Goal: Task Accomplishment & Management: Manage account settings

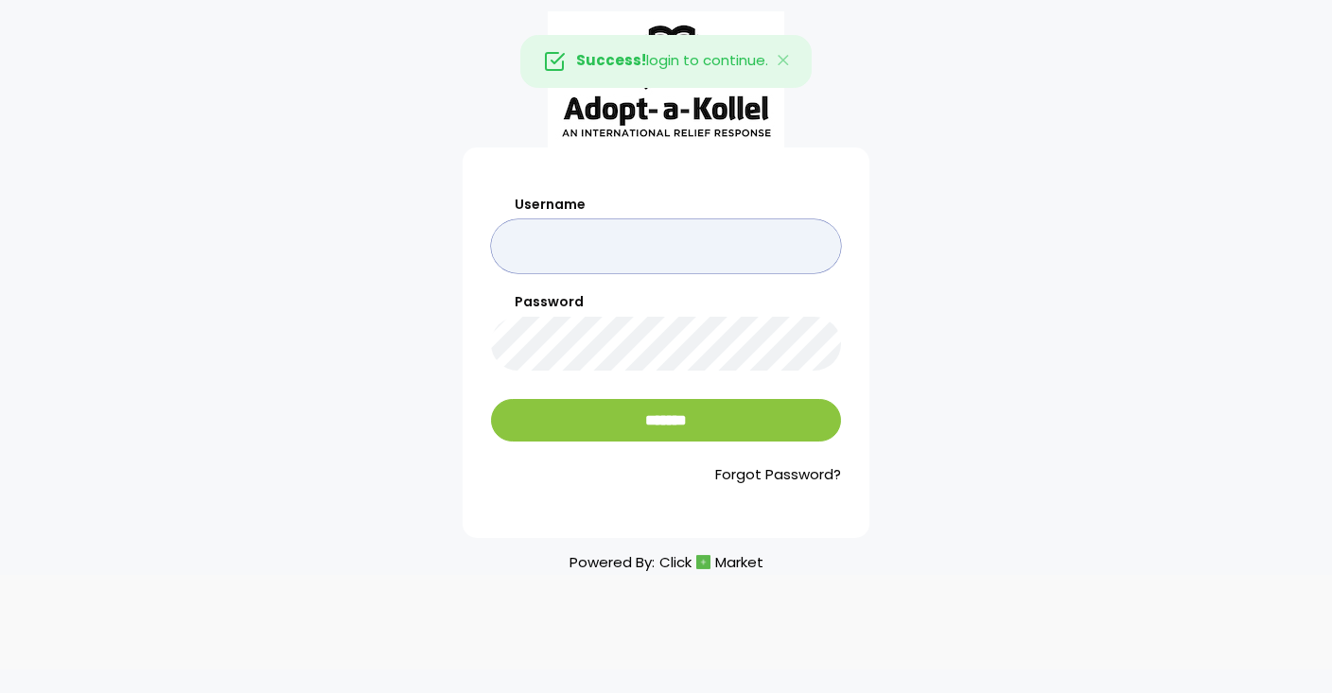
type input "*******"
click at [666, 421] on input "*******" at bounding box center [666, 420] width 350 height 43
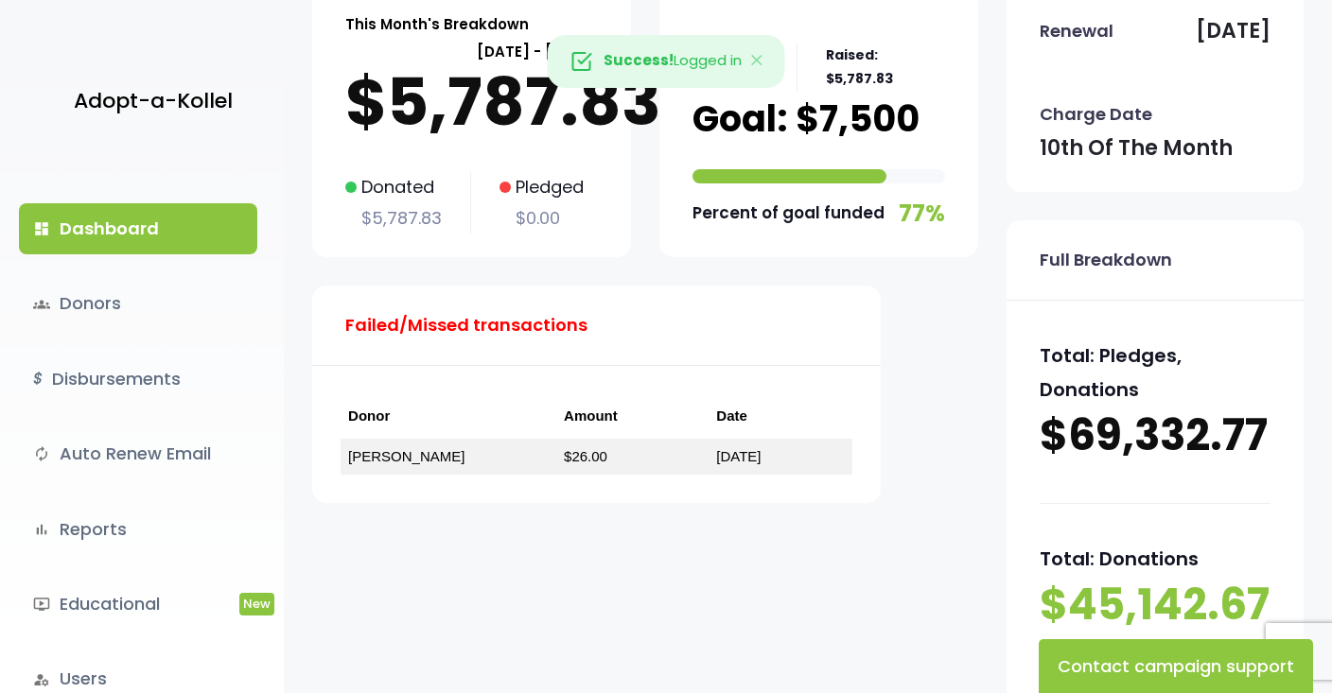
scroll to position [146, 0]
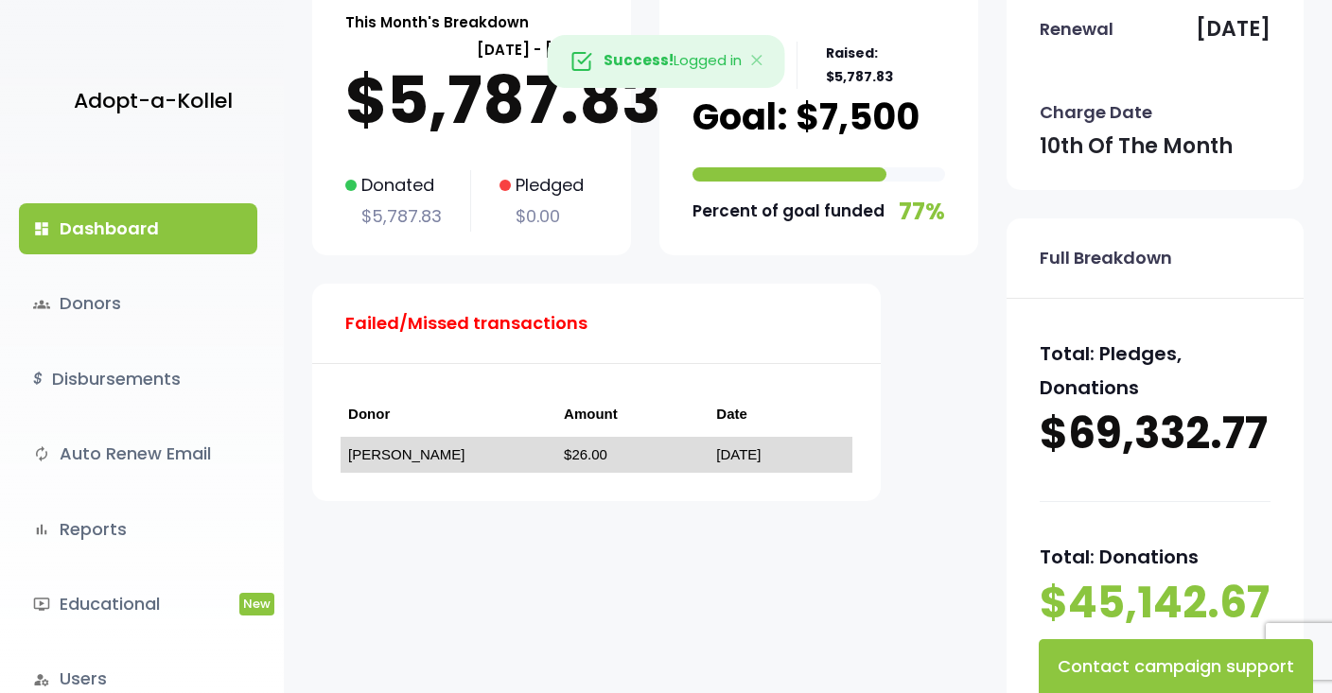
click at [446, 449] on link "Micheol Weinschnieder" at bounding box center [406, 454] width 116 height 16
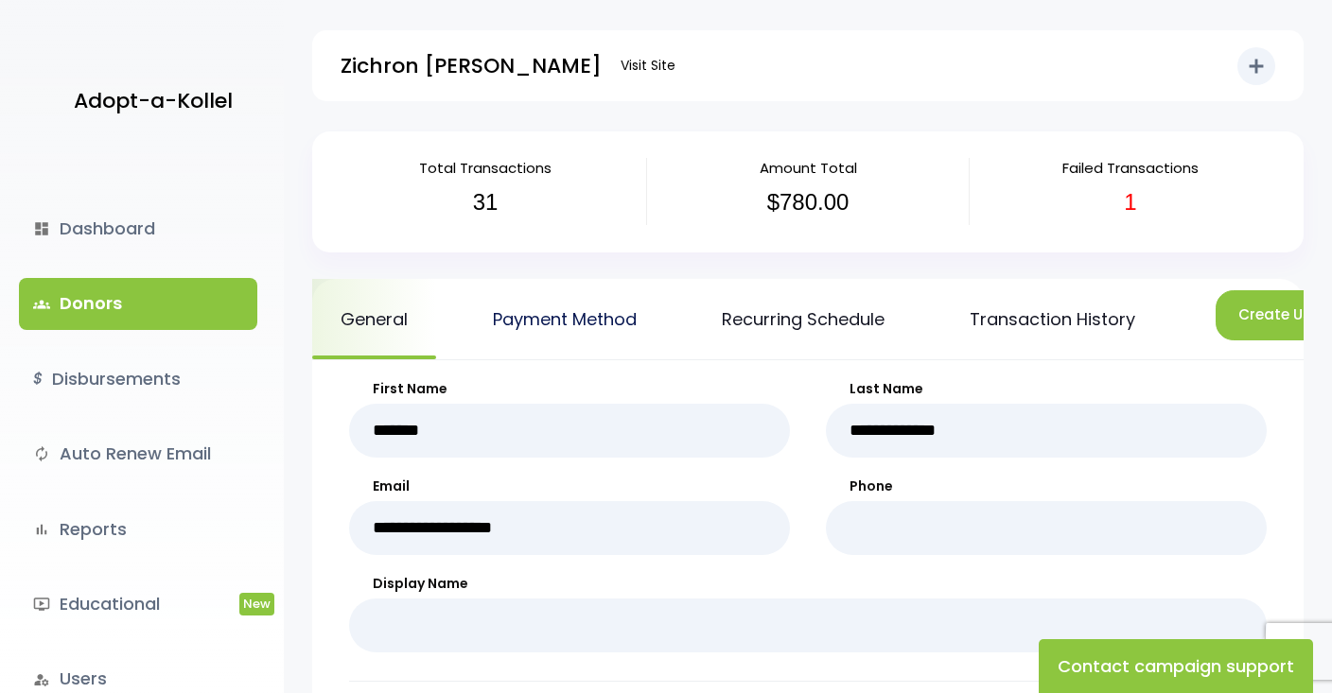
click at [615, 319] on link "Payment Method" at bounding box center [564, 319] width 201 height 80
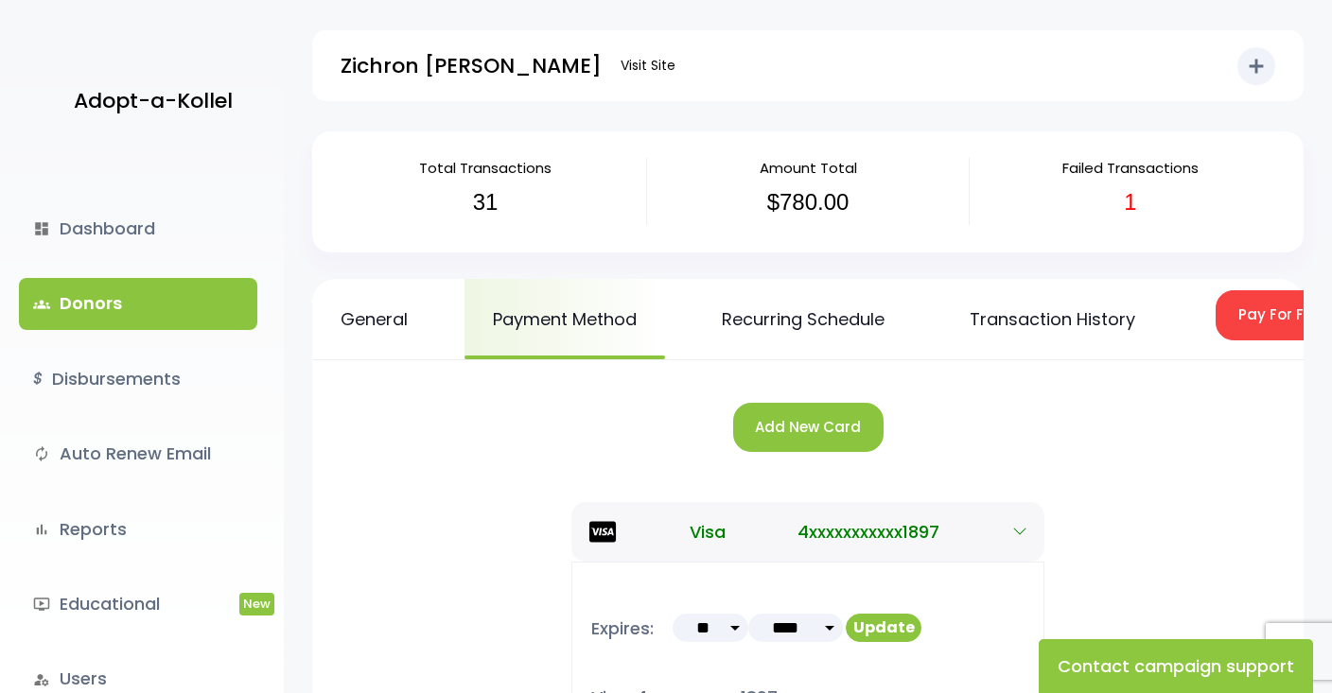
click at [817, 404] on button "Add New Card" at bounding box center [808, 428] width 150 height 50
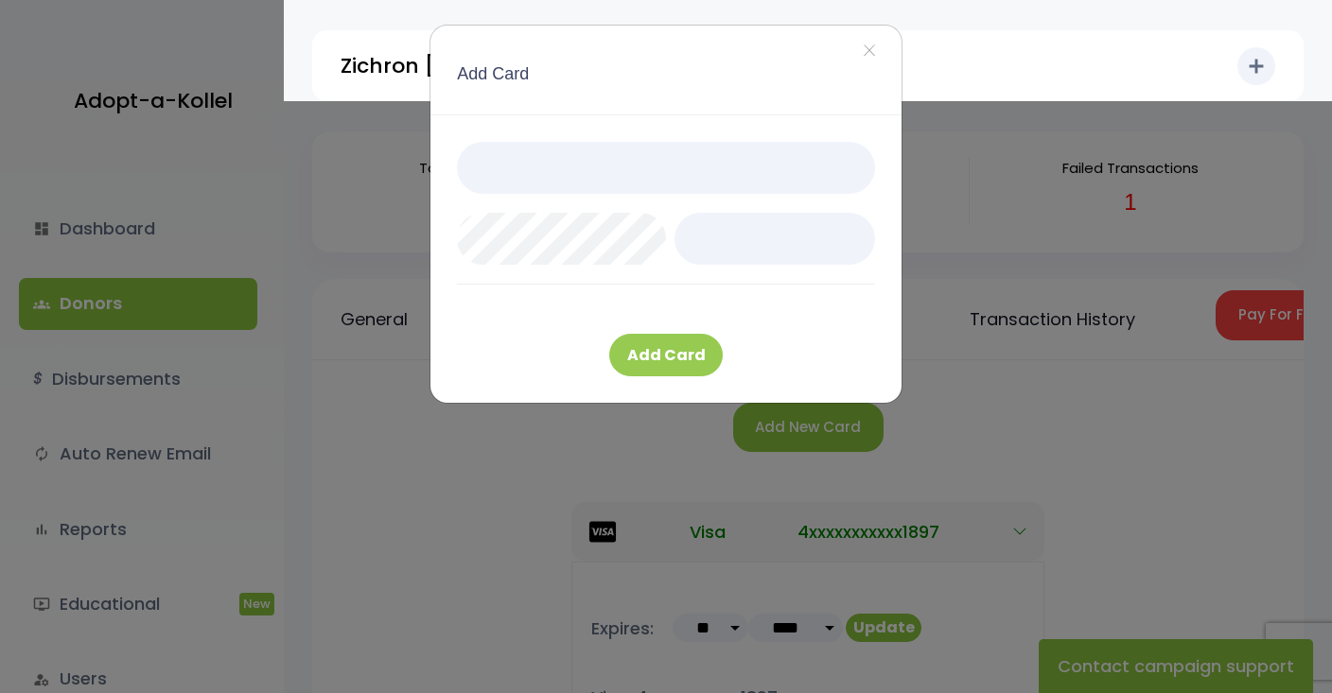
click at [653, 358] on button "Add Card" at bounding box center [666, 355] width 114 height 43
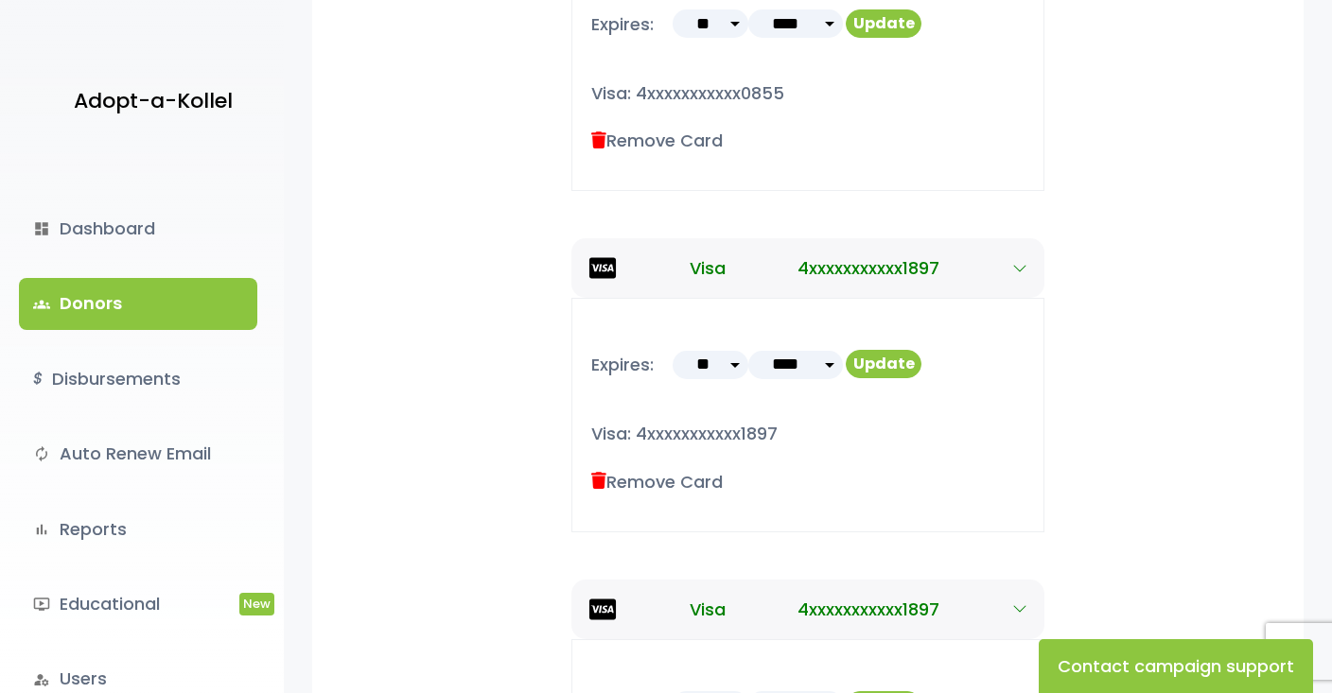
scroll to position [666, 0]
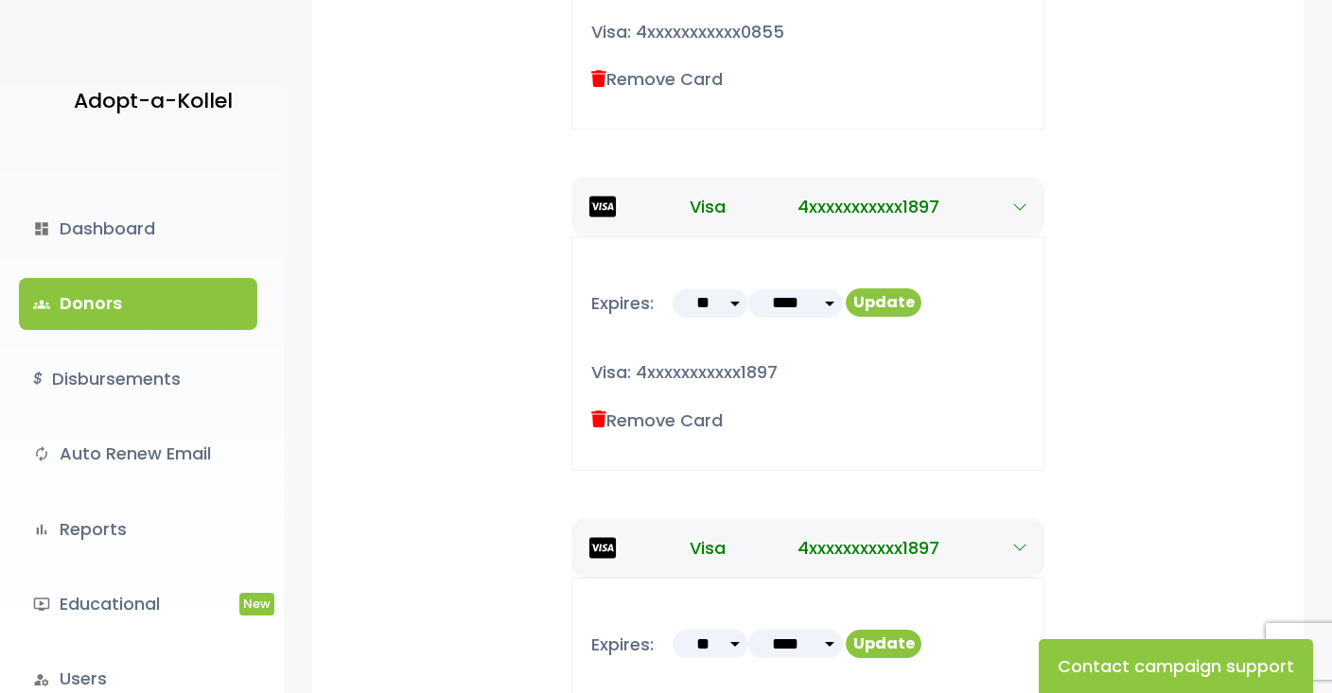
click at [602, 414] on icon at bounding box center [598, 419] width 15 height 17
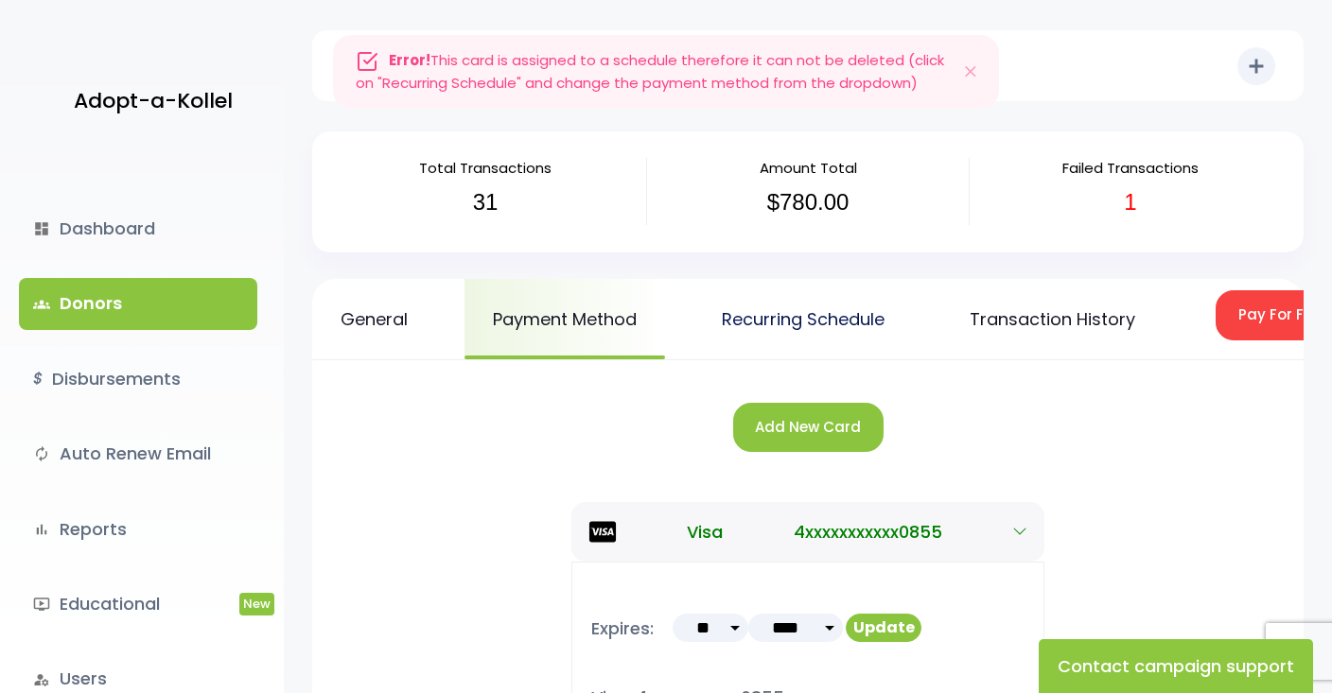
scroll to position [0, 0]
click at [825, 306] on link "Recurring Schedule" at bounding box center [802, 319] width 219 height 80
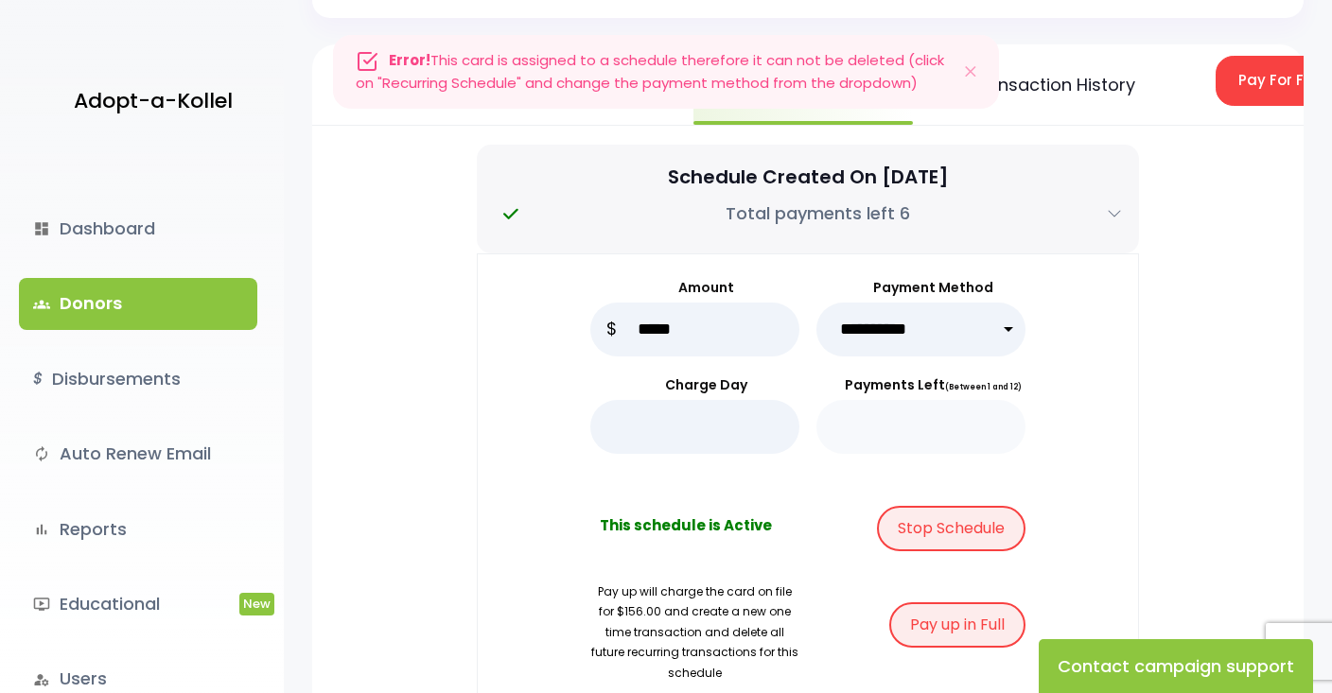
scroll to position [241, 0]
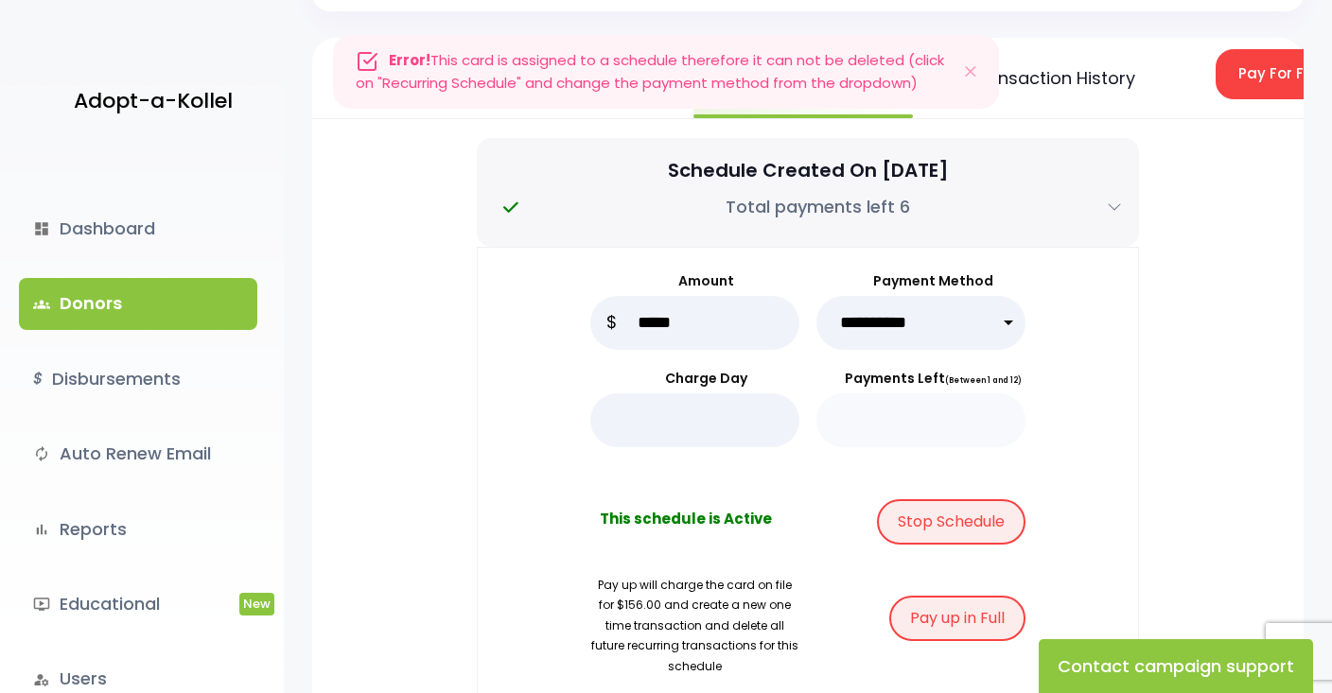
select select "*****"
click at [1136, 337] on div "**********" at bounding box center [808, 584] width 662 height 675
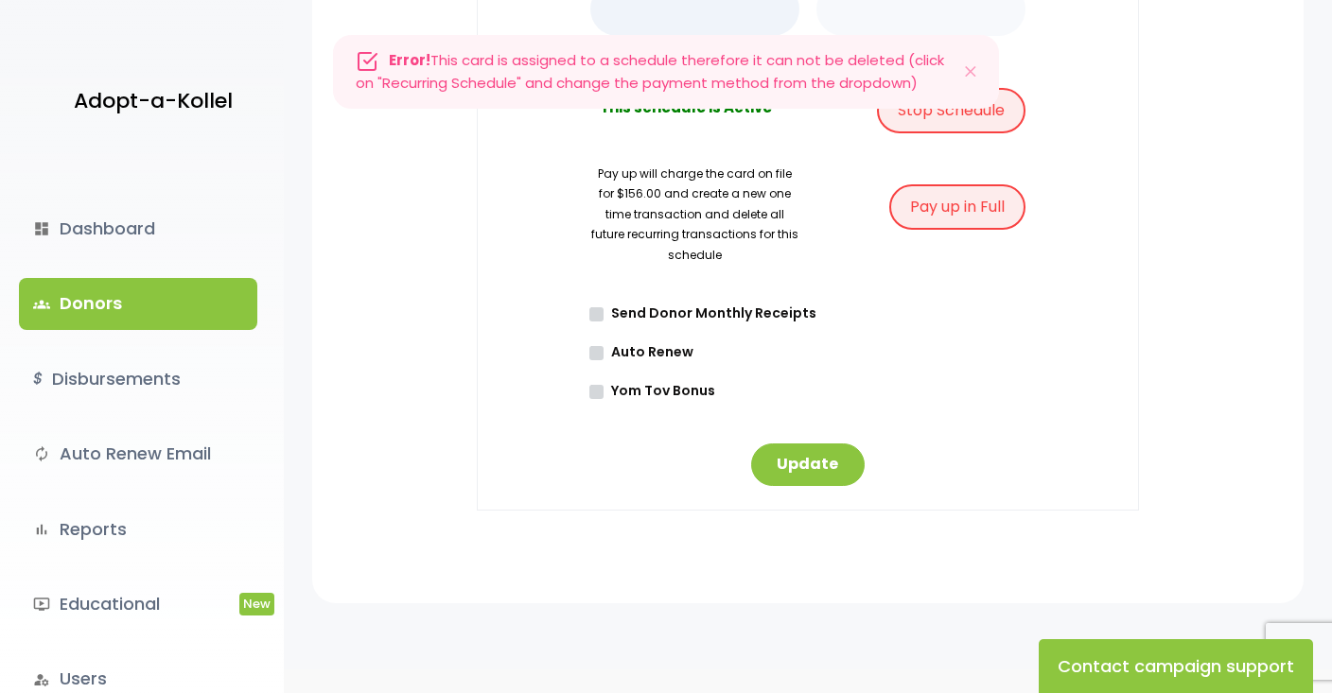
scroll to position [684, 0]
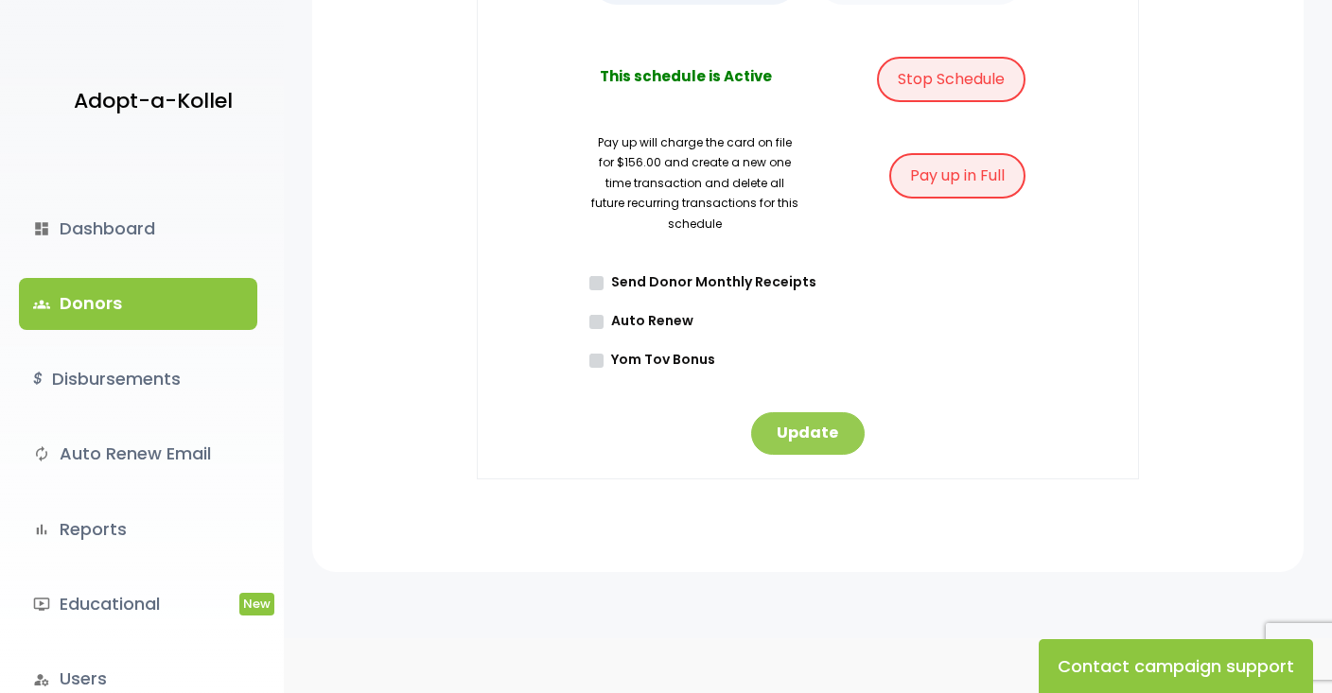
click at [815, 423] on button "Update" at bounding box center [808, 433] width 114 height 43
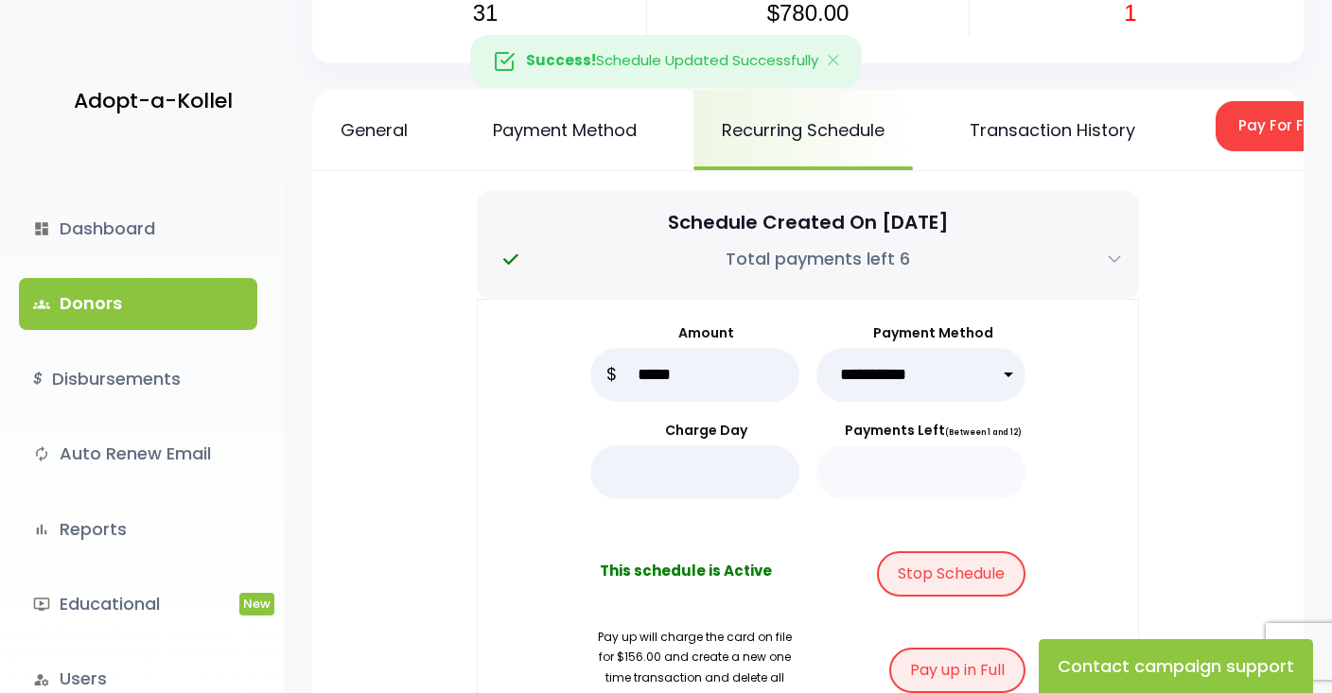
scroll to position [140, 0]
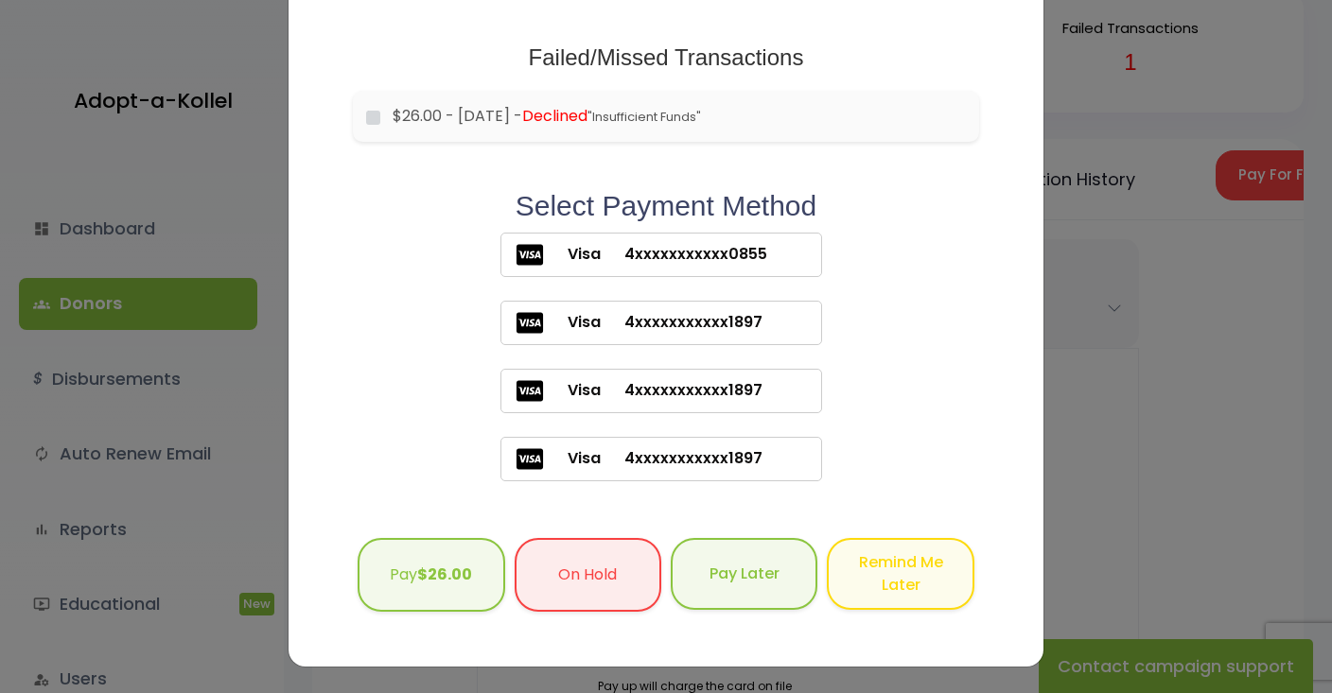
scroll to position [119, 0]
click at [703, 253] on span "4xxxxxxxxxxx0855" at bounding box center [684, 255] width 166 height 23
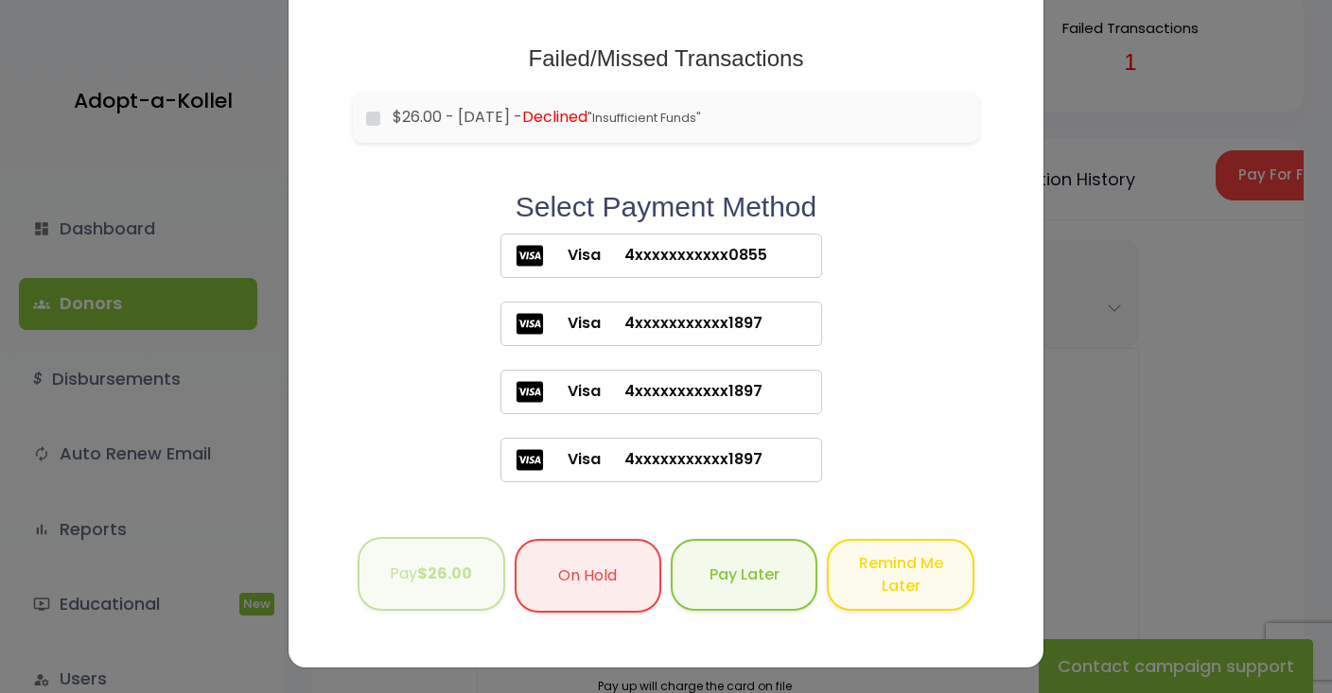
click at [442, 574] on b "$26.00" at bounding box center [444, 574] width 55 height 22
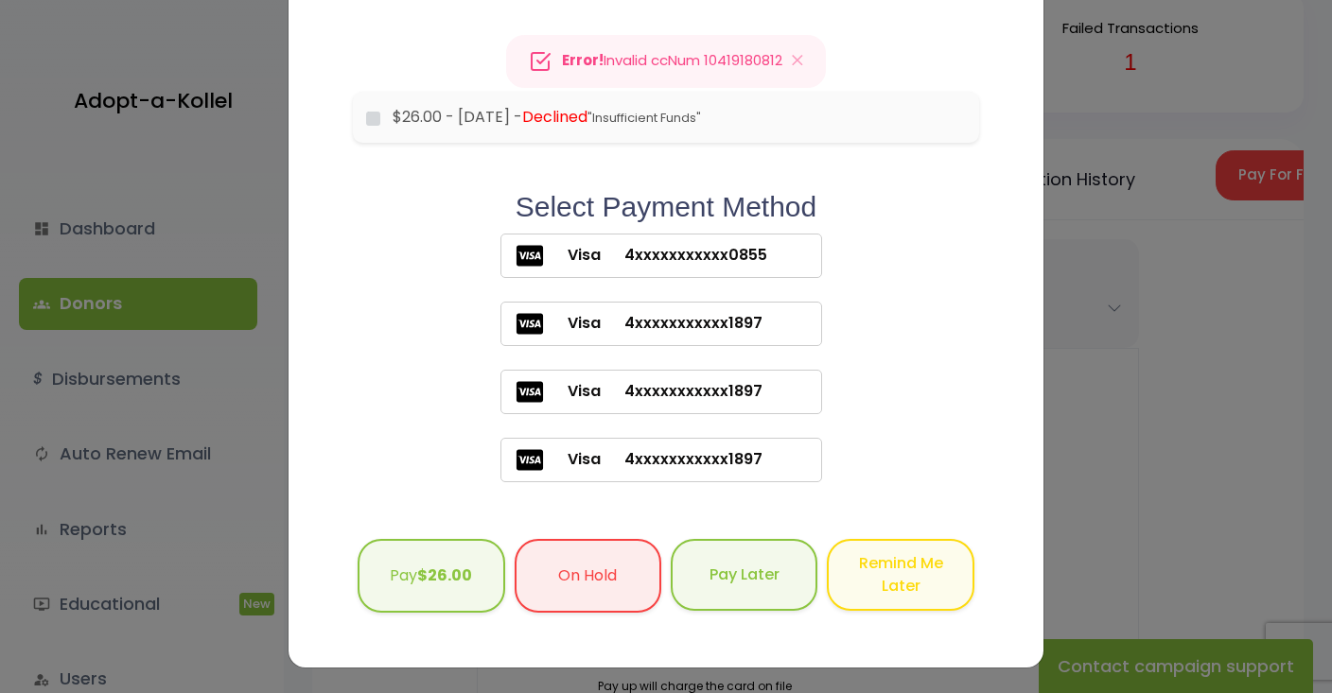
click at [1128, 287] on div "Add/Edit Card × Failed/Missed Transactions would you like to pay for these tran…" at bounding box center [666, 346] width 1332 height 693
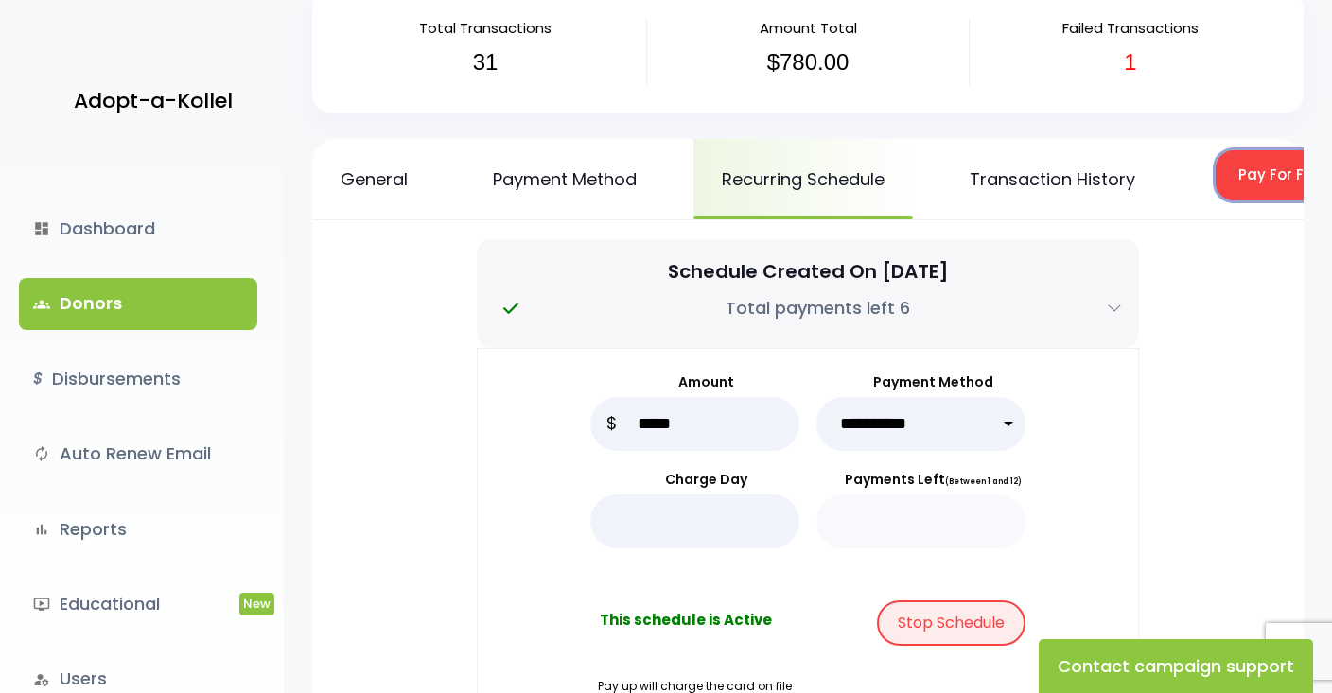
scroll to position [164, 0]
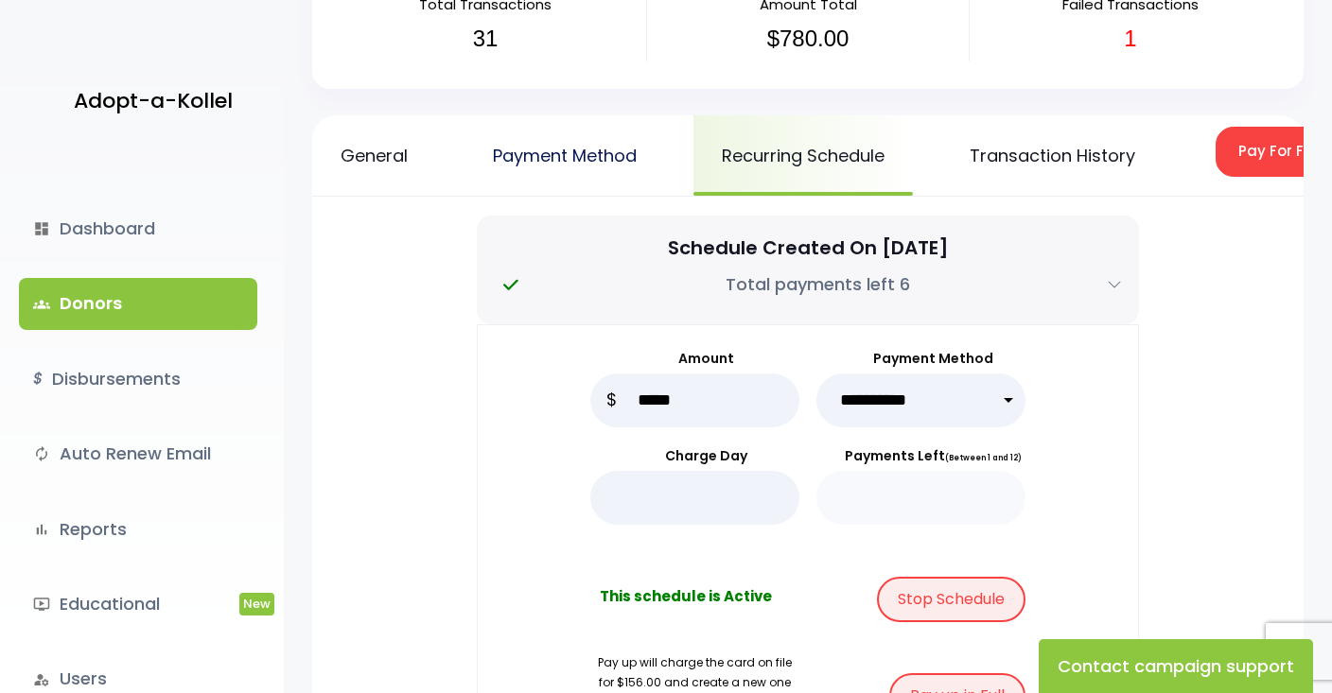
click at [600, 163] on link "Payment Method" at bounding box center [564, 155] width 201 height 80
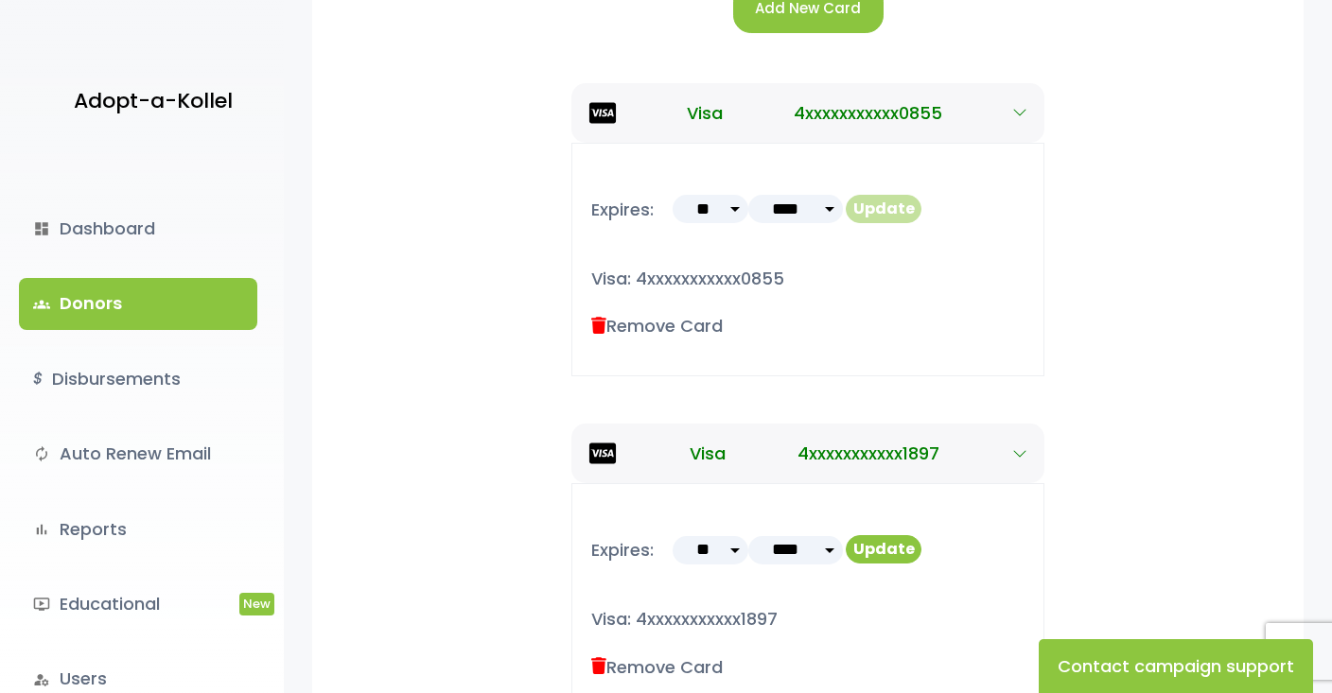
scroll to position [431, 0]
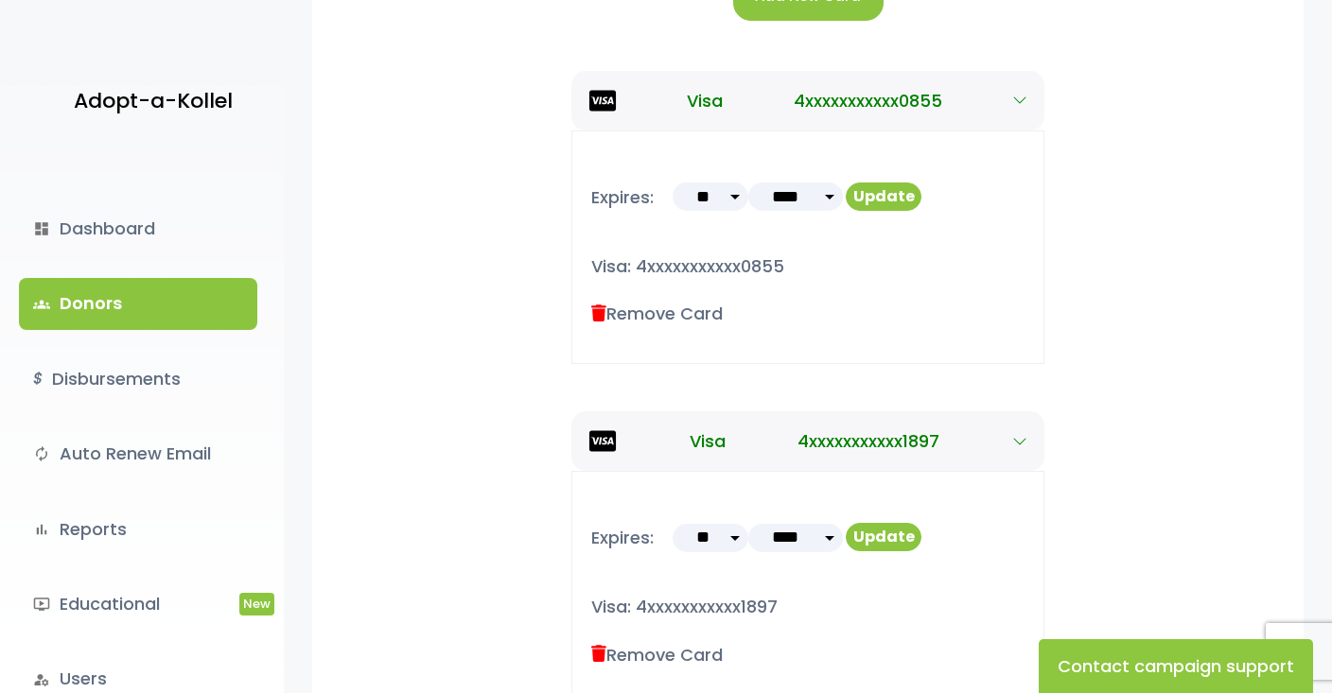
click at [716, 314] on label "Remove Card" at bounding box center [656, 314] width 131 height 26
click at [667, 309] on label "Remove Card" at bounding box center [656, 314] width 131 height 26
click at [606, 313] on label "Remove Card" at bounding box center [656, 314] width 131 height 26
click at [595, 312] on icon at bounding box center [598, 314] width 15 height 17
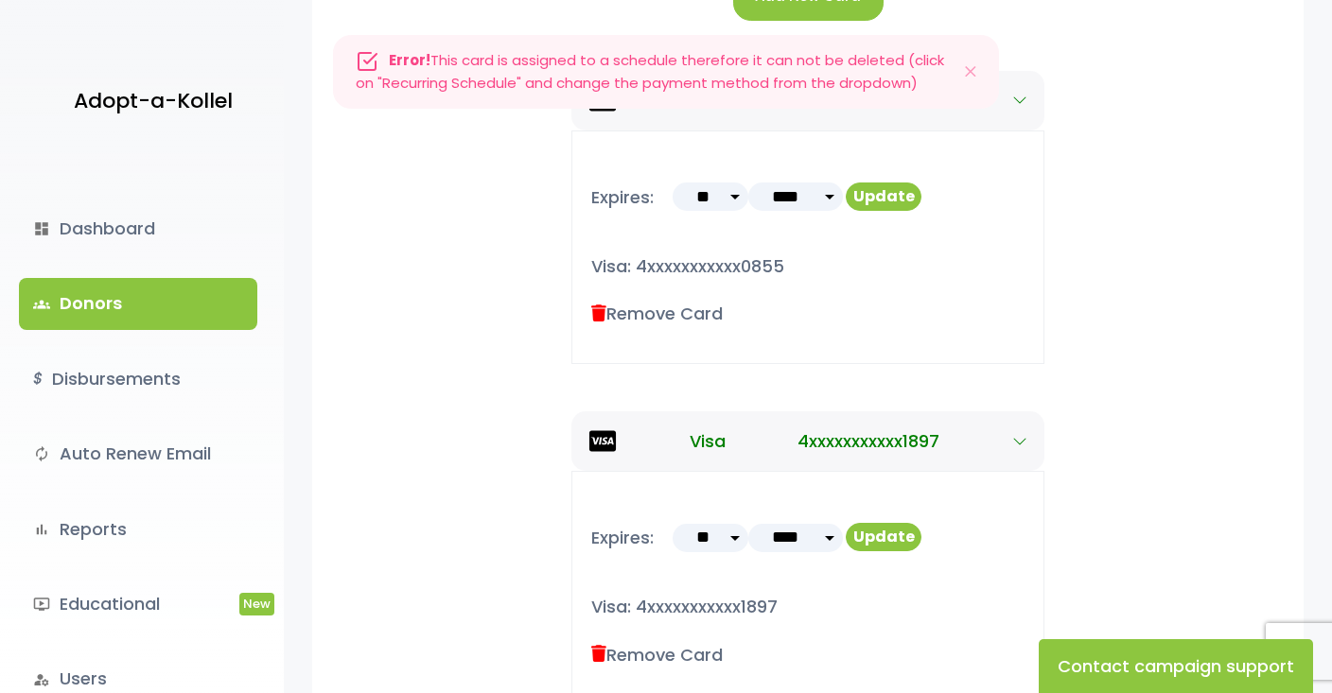
click at [697, 309] on label "Remove Card" at bounding box center [656, 314] width 131 height 26
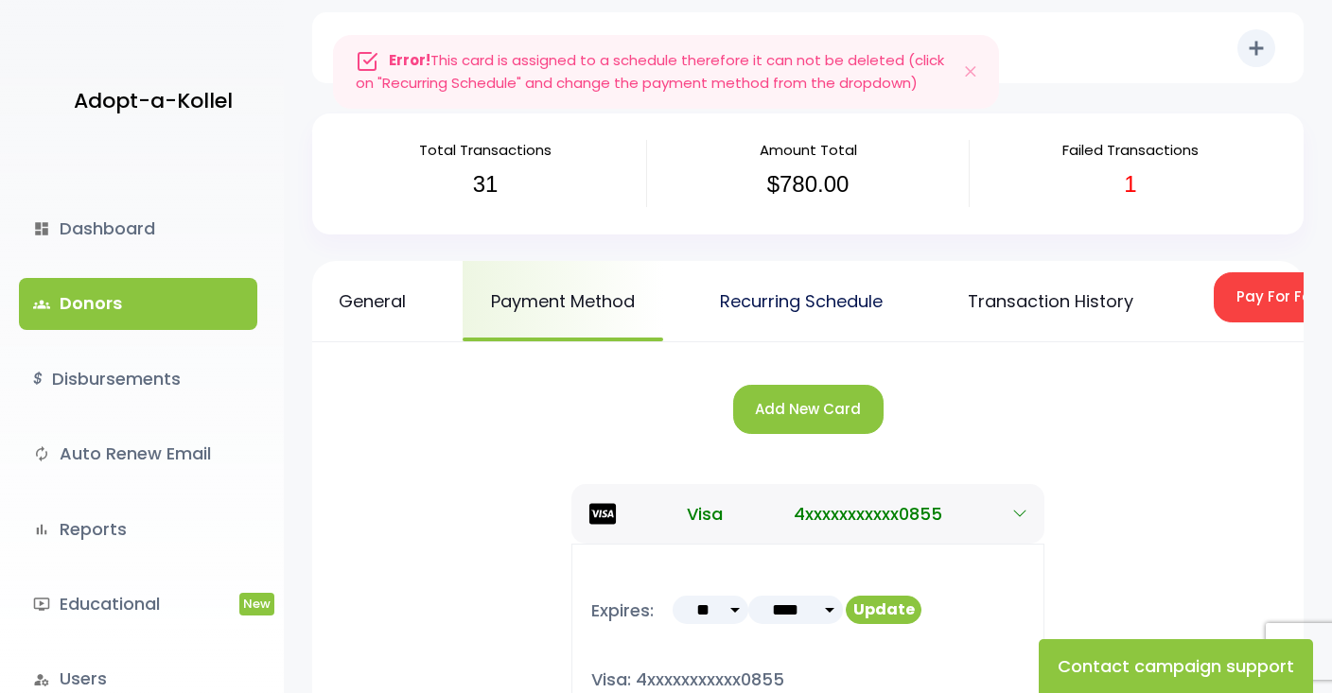
scroll to position [34, 0]
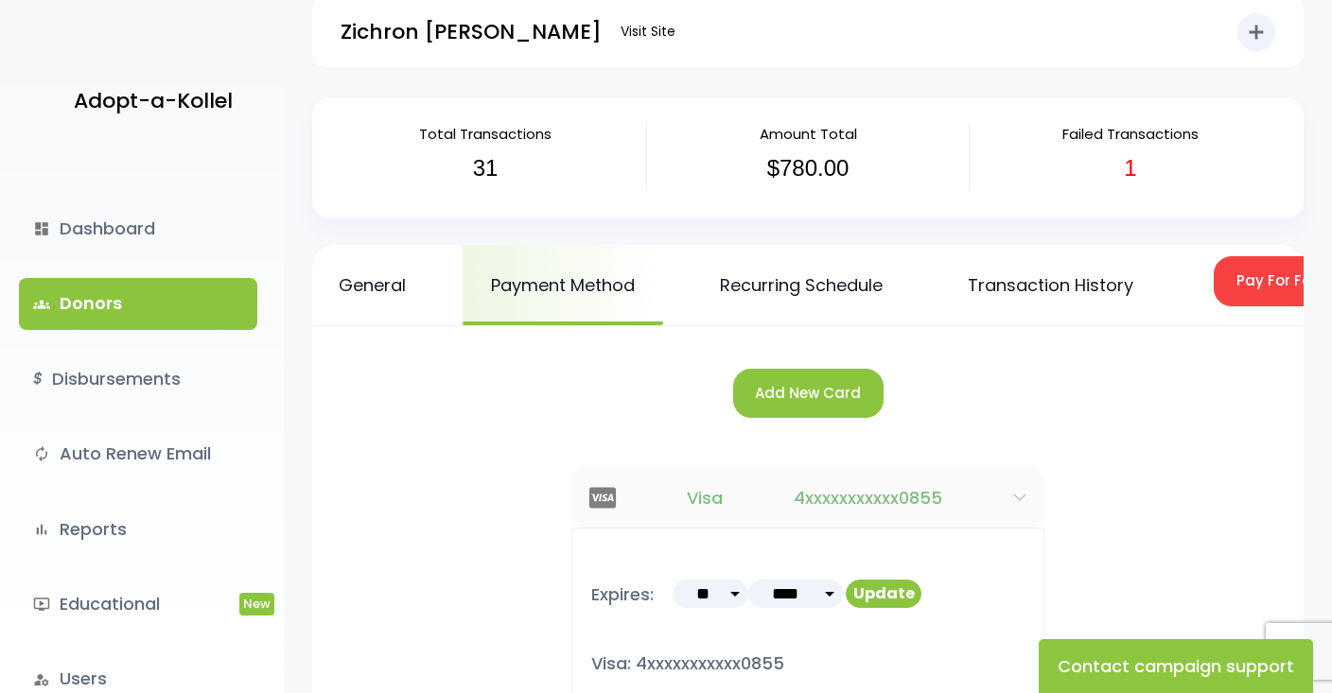
click at [1023, 493] on icon "button" at bounding box center [1019, 497] width 15 height 15
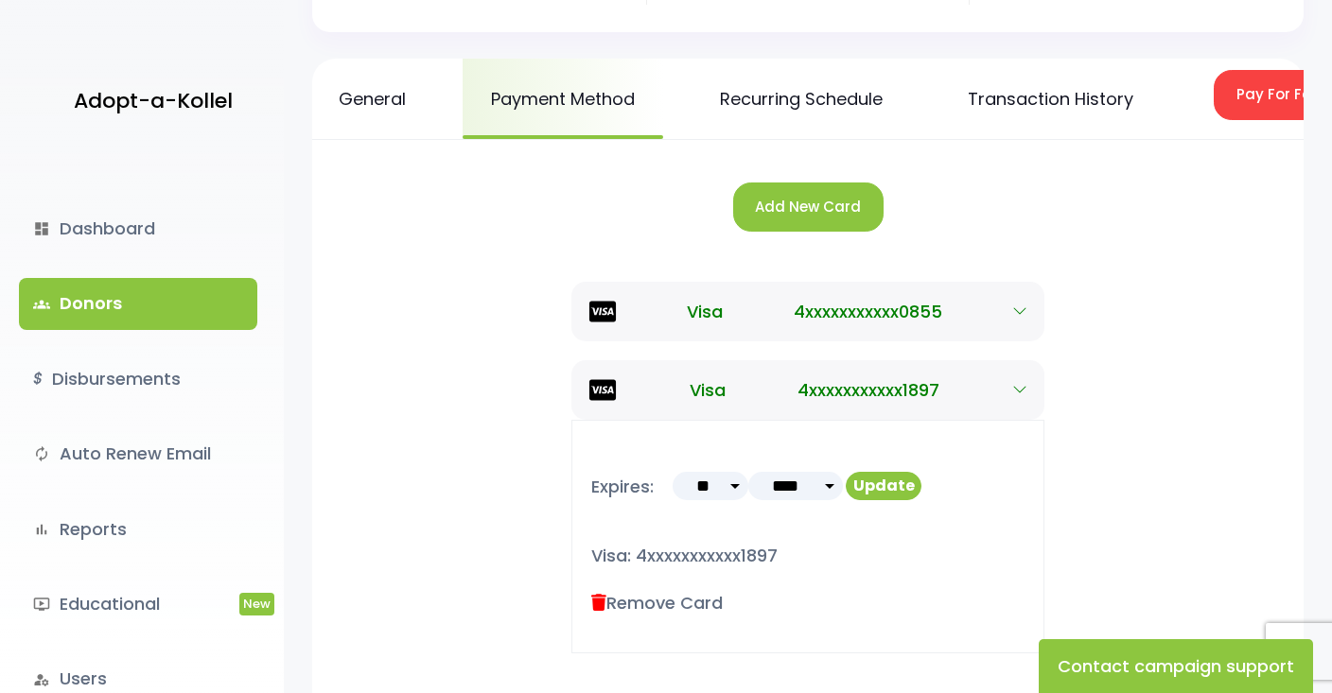
scroll to position [267, 0]
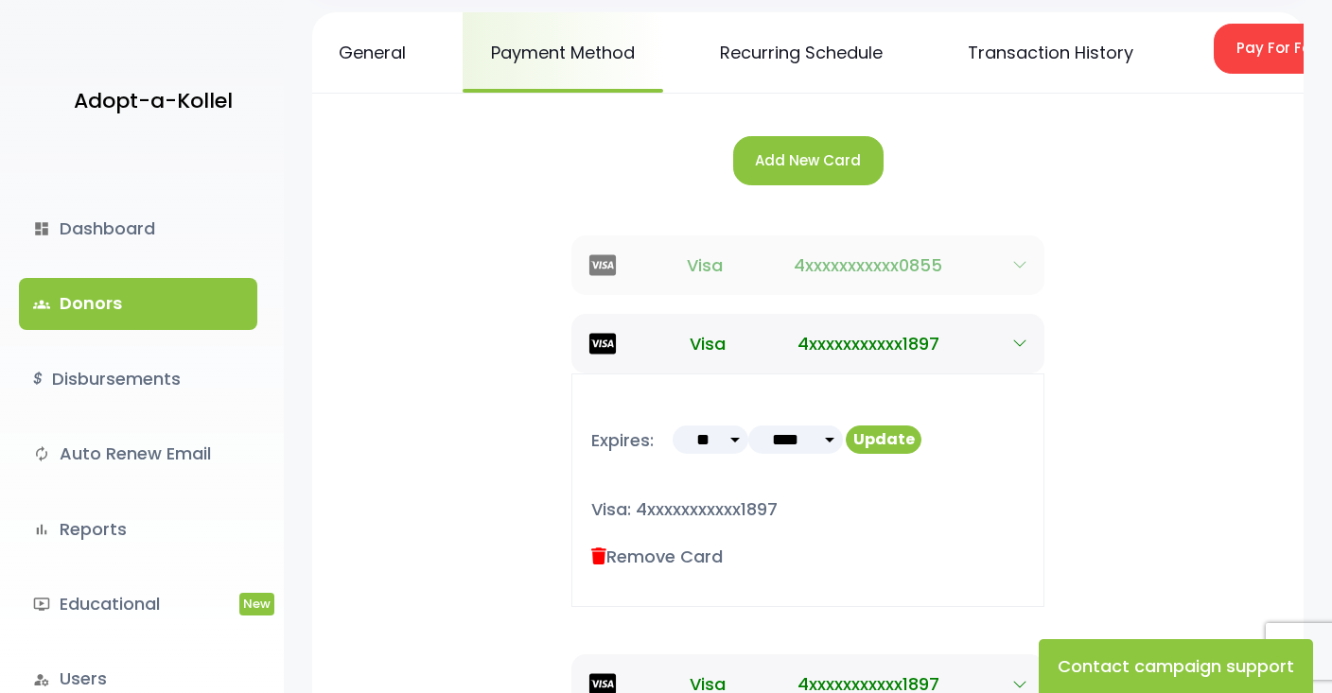
click at [1012, 269] on icon "button" at bounding box center [1019, 264] width 15 height 15
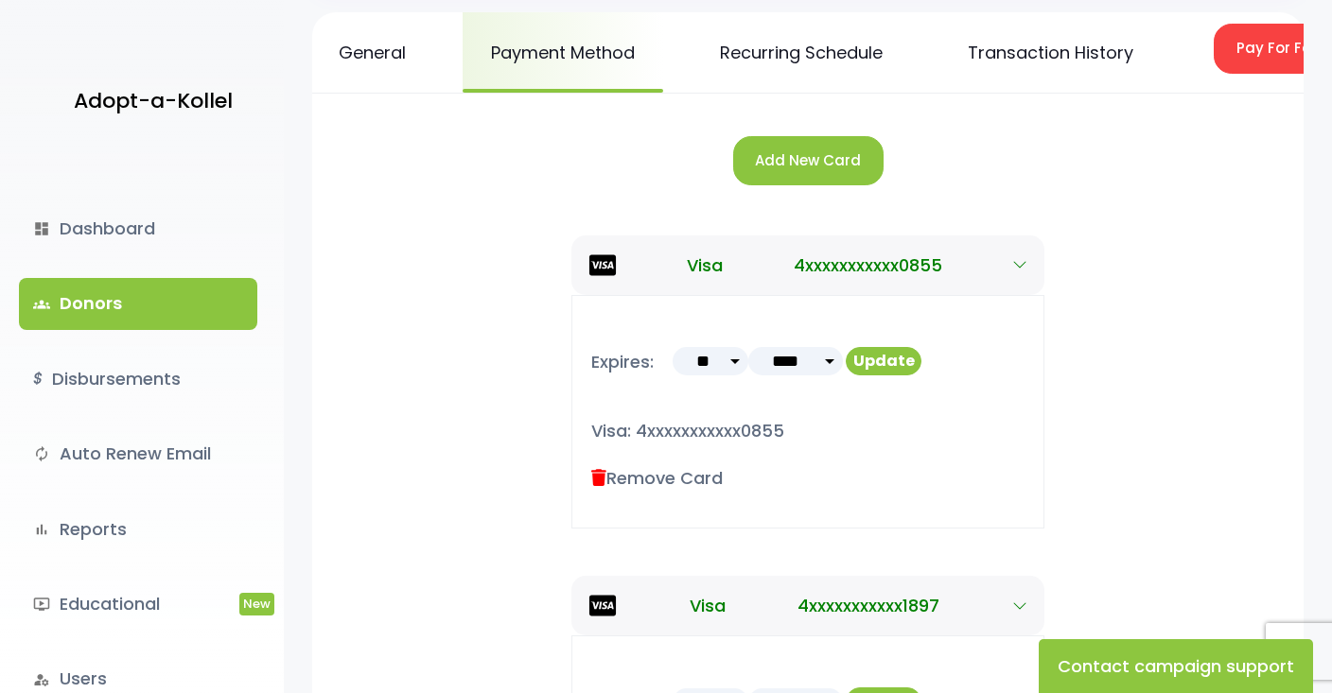
click at [829, 161] on button "Add New Card" at bounding box center [808, 161] width 150 height 50
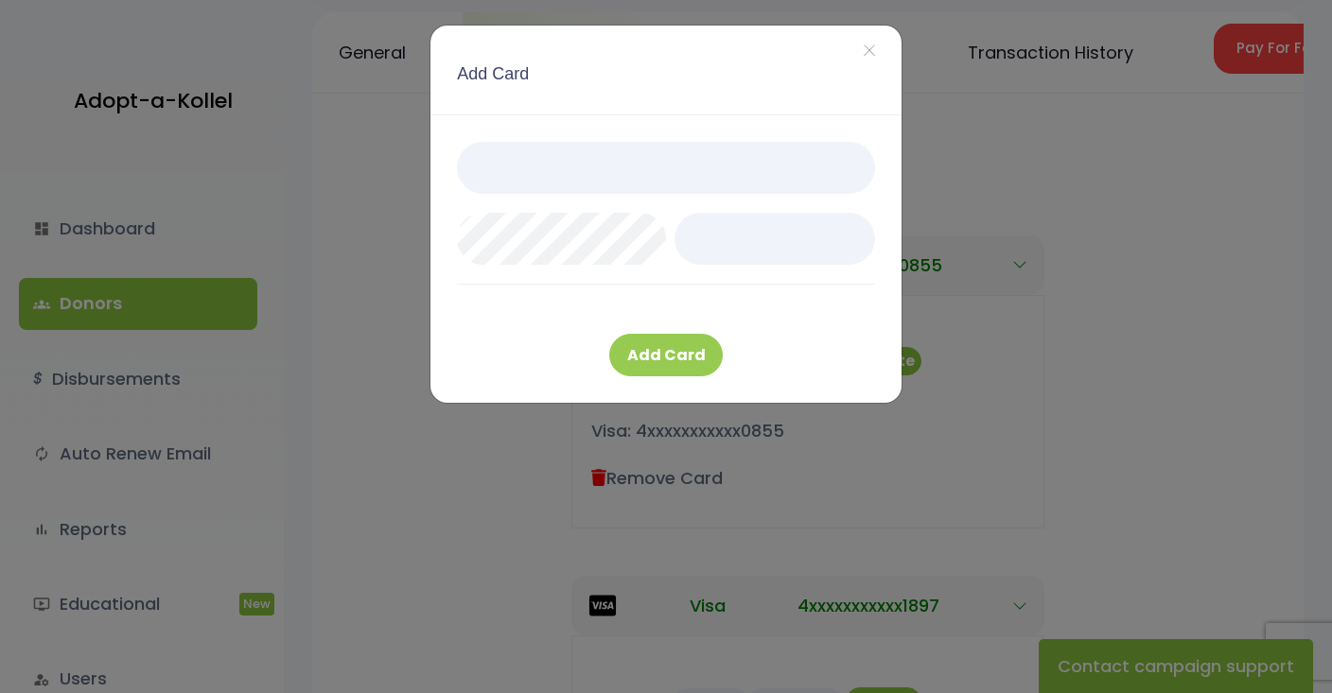
click at [691, 352] on button "Add Card" at bounding box center [666, 355] width 114 height 43
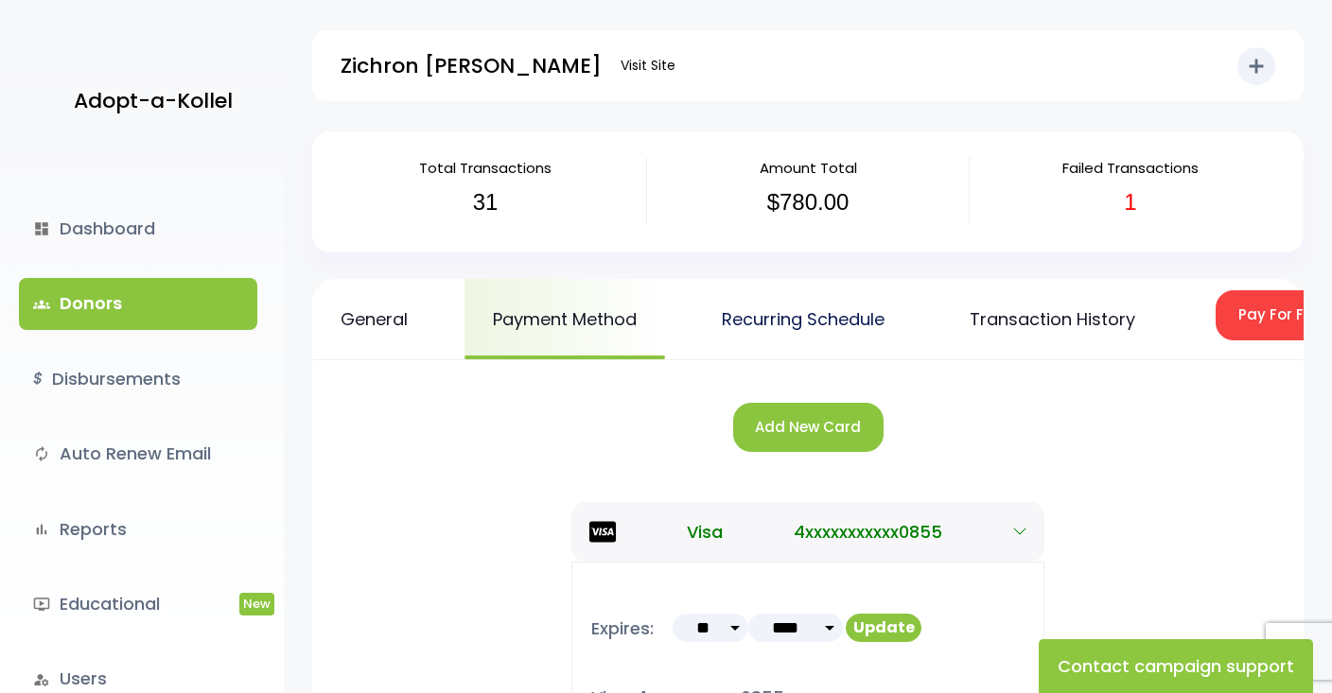
click at [807, 308] on link "Recurring Schedule" at bounding box center [802, 319] width 219 height 80
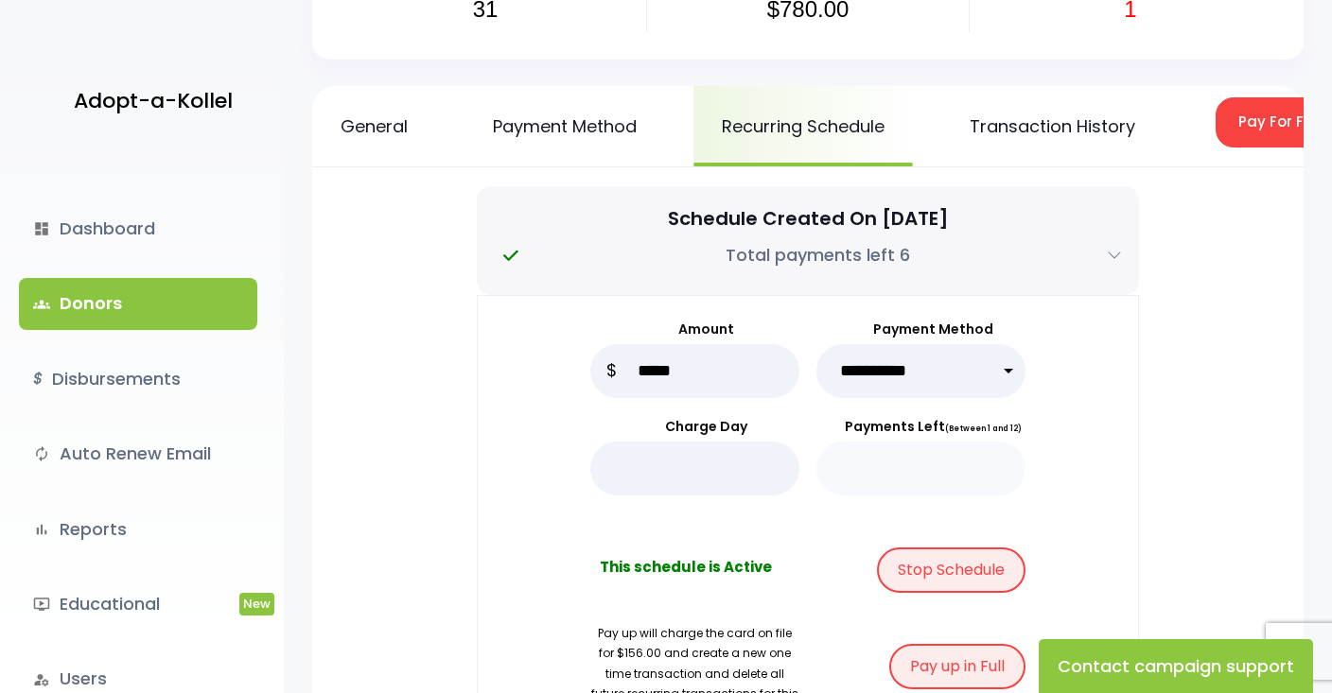
scroll to position [205, 0]
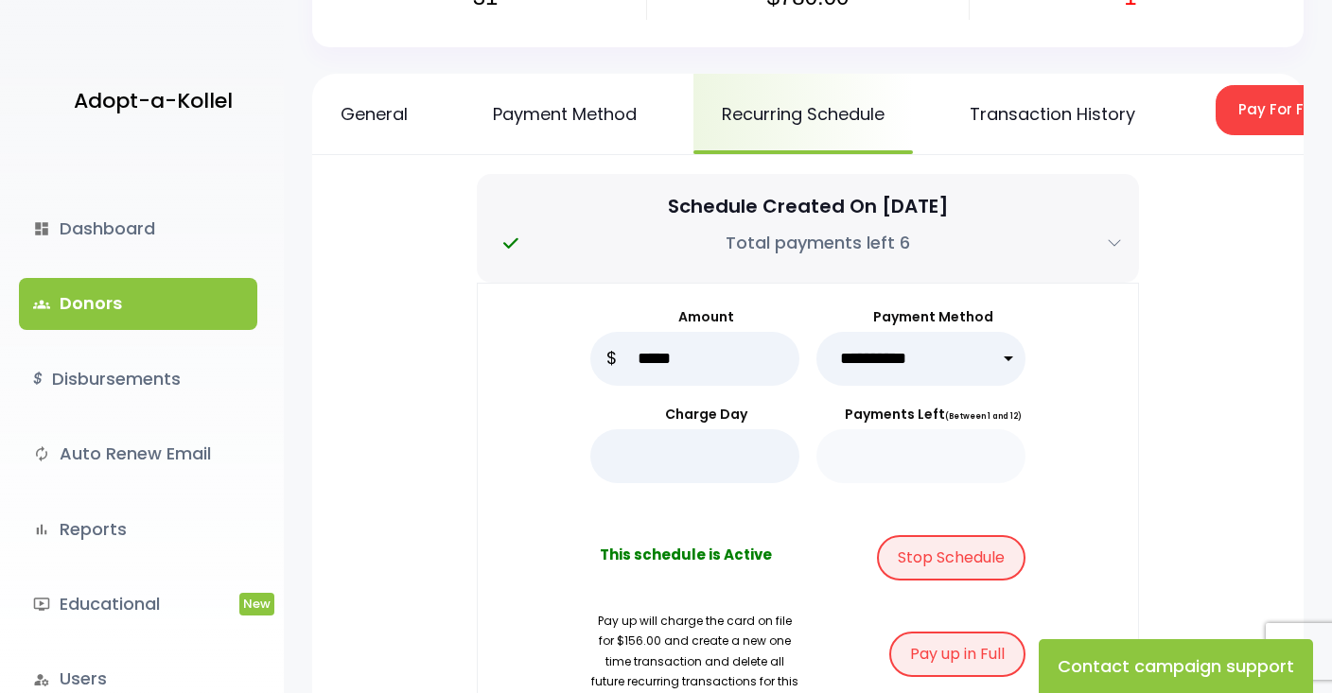
select select "*****"
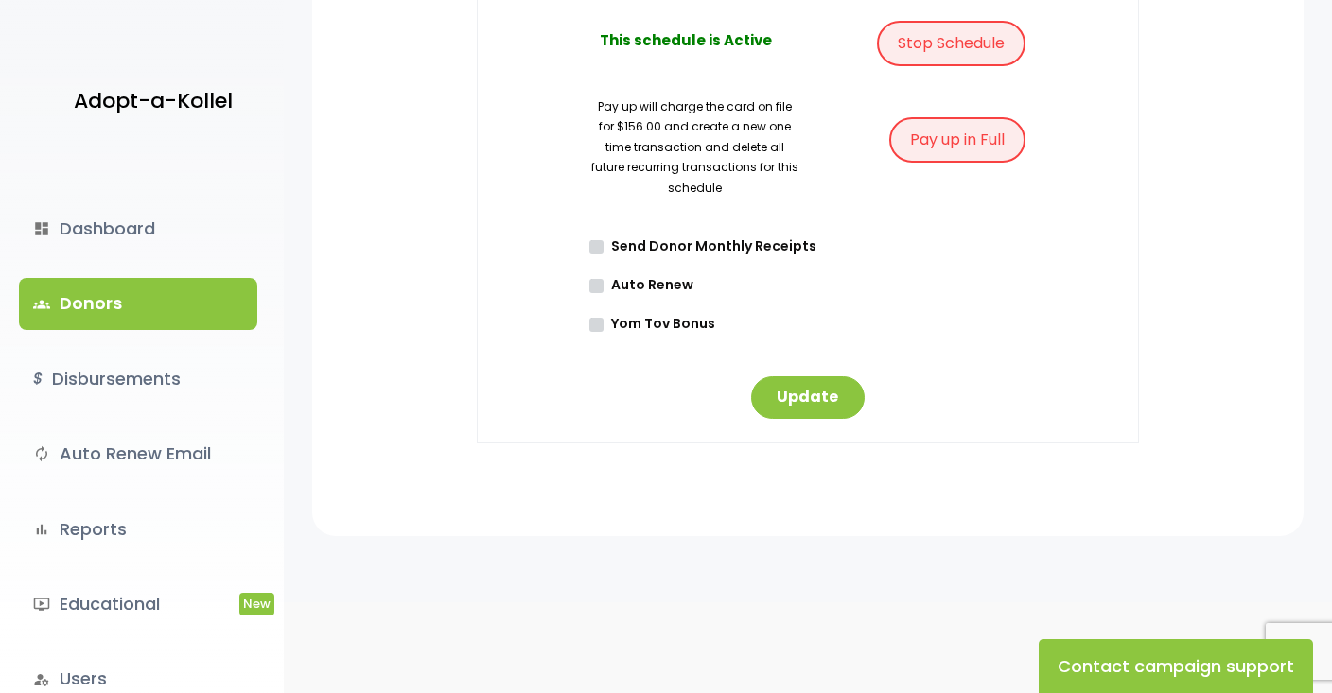
scroll to position [719, 0]
click at [792, 404] on button "Update" at bounding box center [808, 398] width 114 height 43
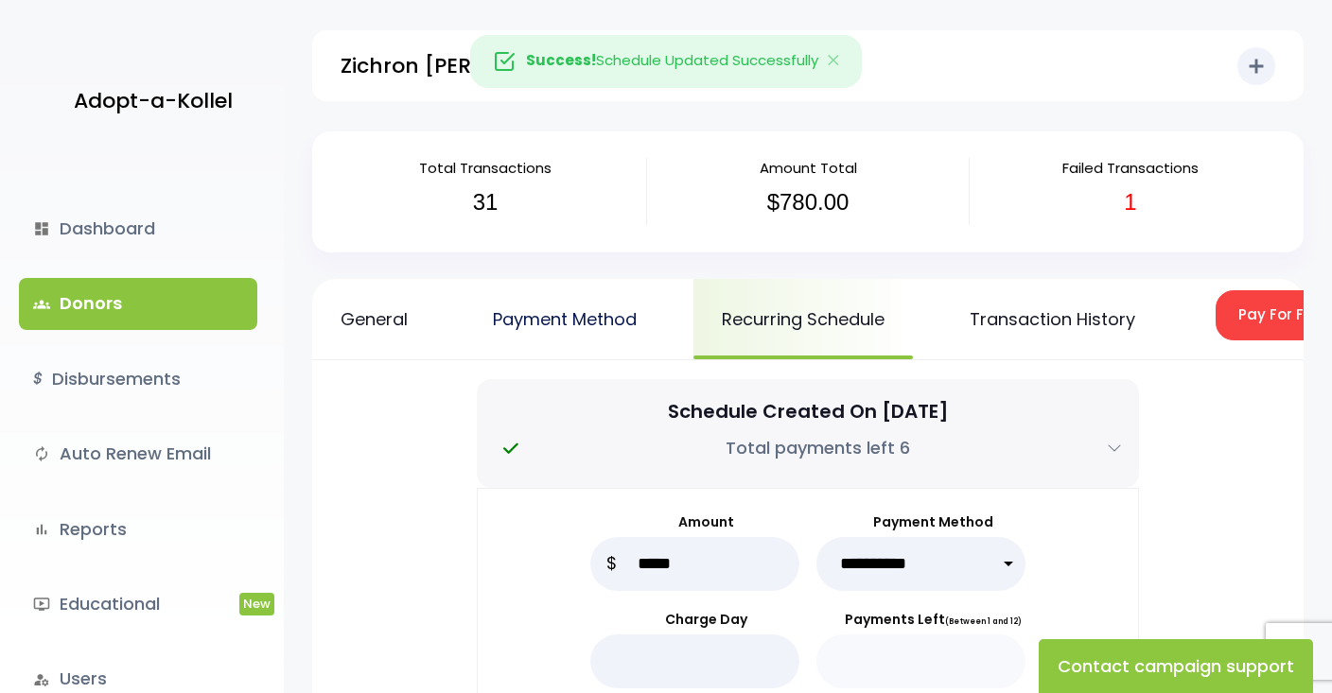
click at [598, 325] on link "Payment Method" at bounding box center [564, 319] width 201 height 80
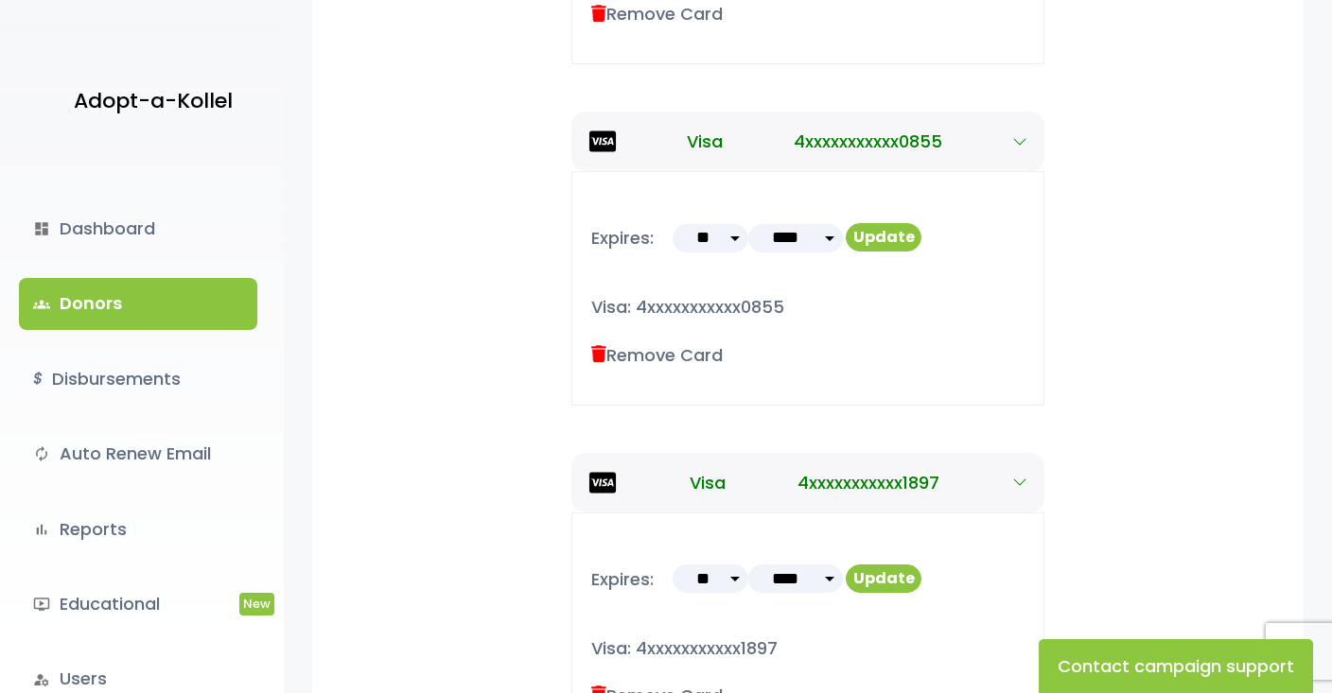
scroll to position [739, 0]
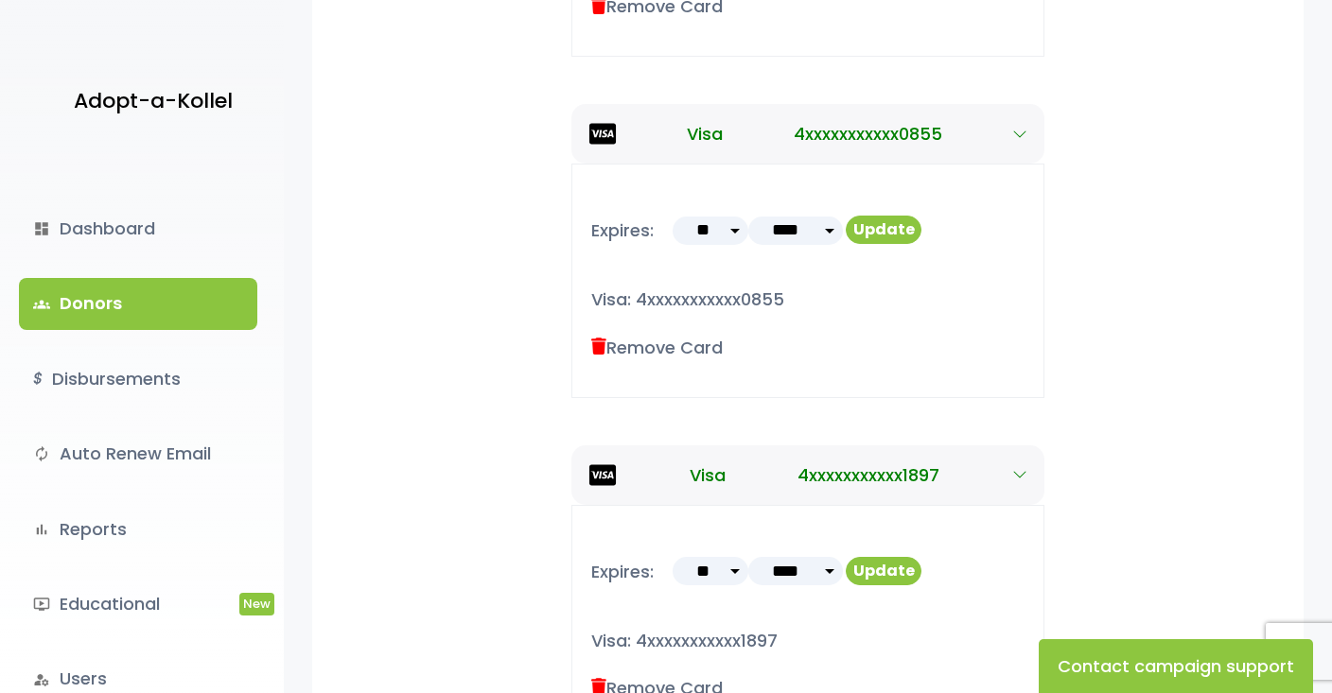
click at [674, 348] on label "Remove Card" at bounding box center [656, 348] width 131 height 26
click at [595, 345] on icon at bounding box center [598, 347] width 15 height 17
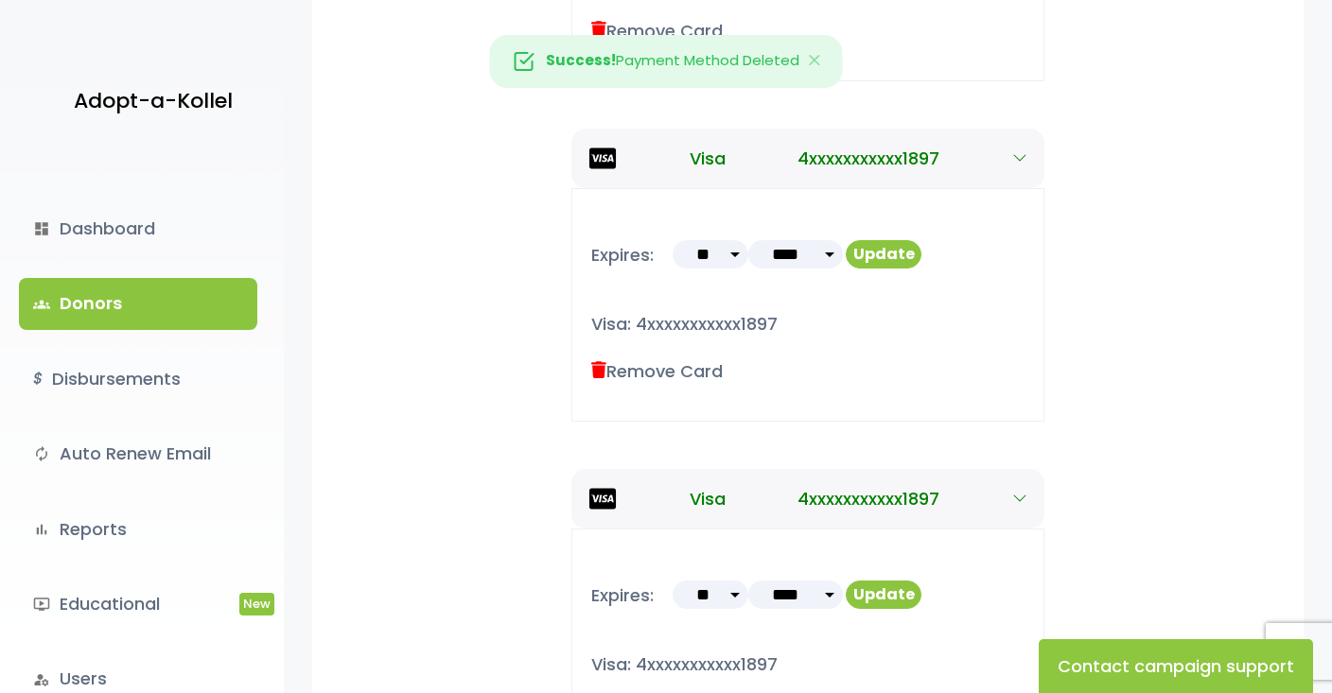
scroll to position [1059, 0]
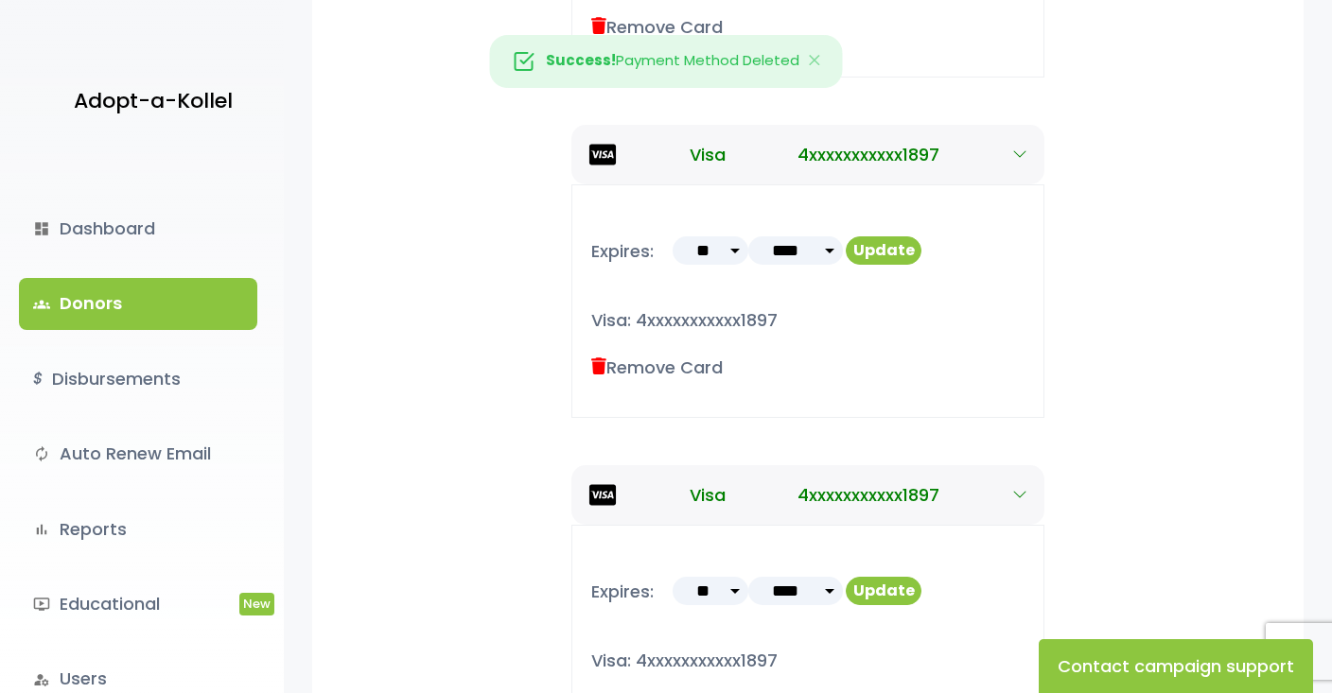
click at [601, 366] on icon at bounding box center [598, 366] width 15 height 17
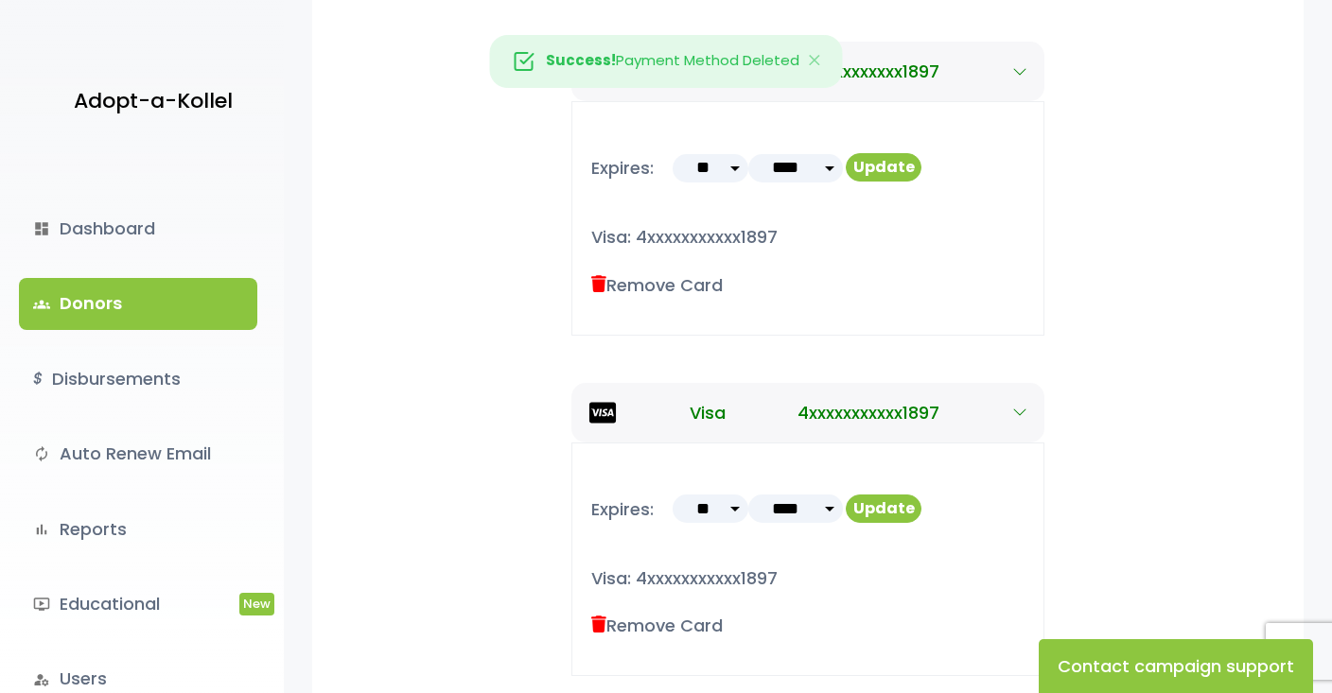
scroll to position [813, 0]
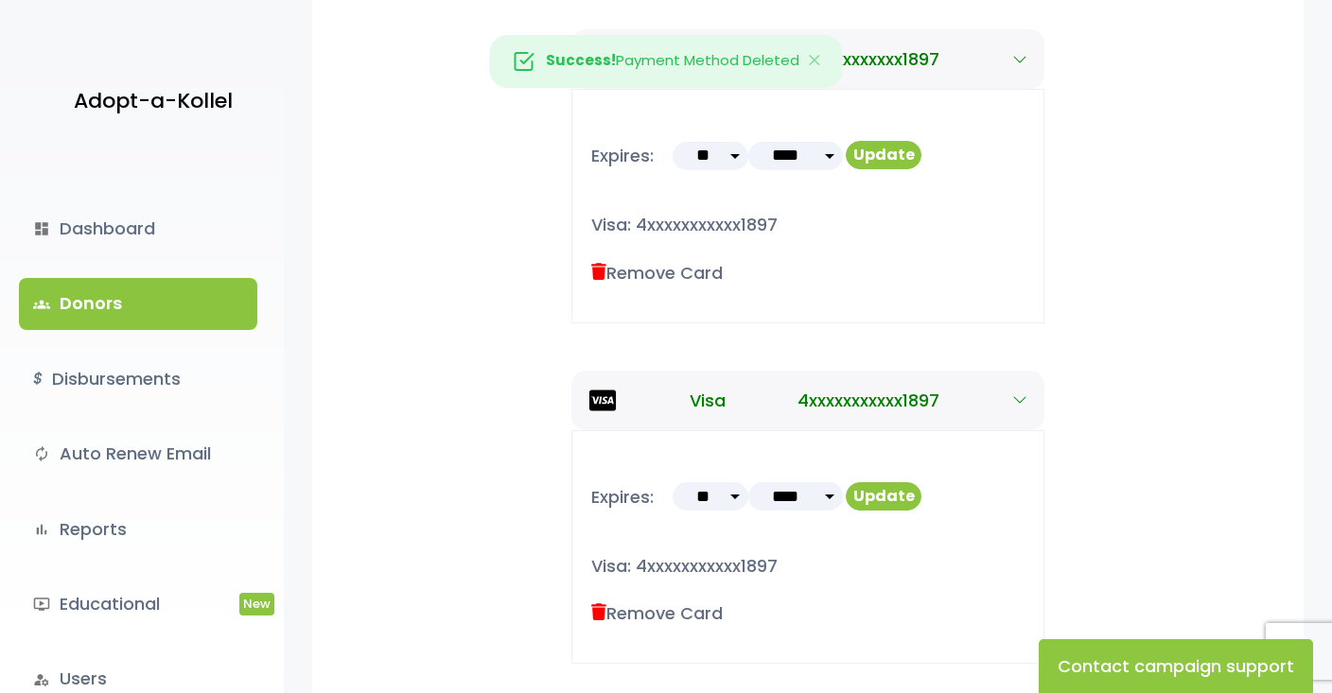
click at [602, 270] on icon at bounding box center [598, 272] width 15 height 17
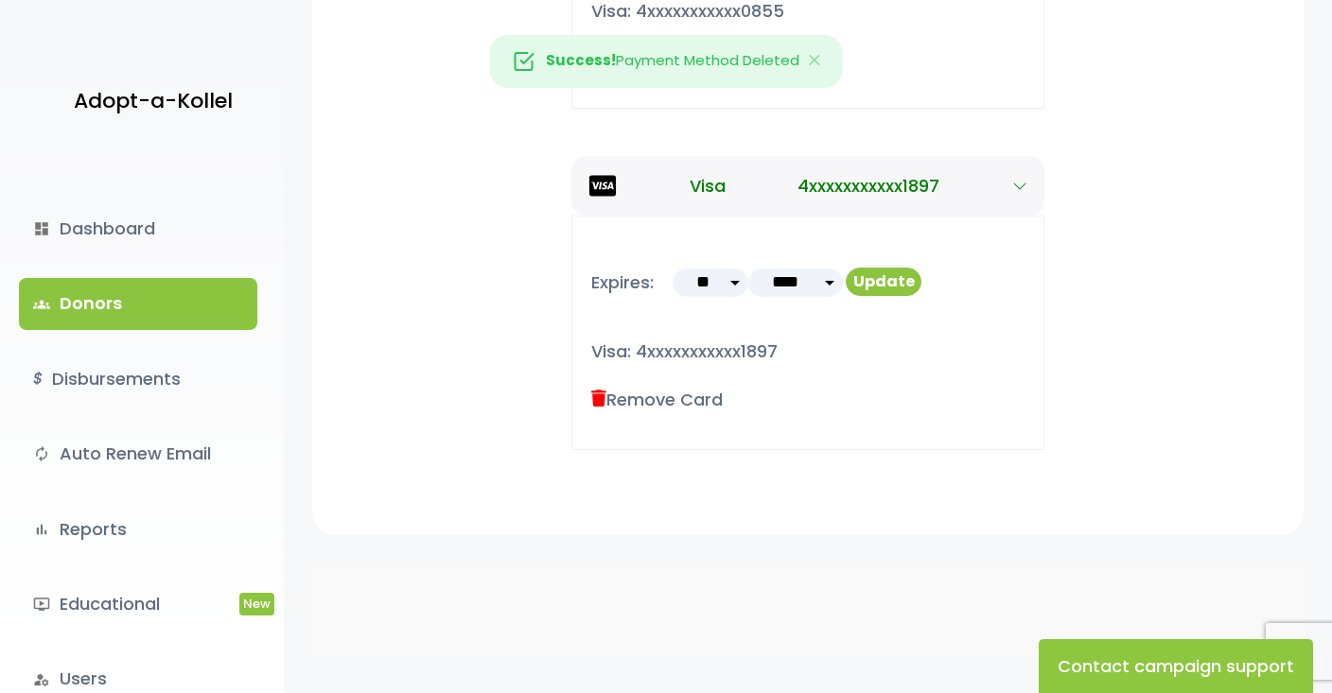
scroll to position [686, 0]
click at [606, 397] on label "Remove Card" at bounding box center [656, 401] width 131 height 26
click at [600, 392] on icon at bounding box center [598, 400] width 15 height 17
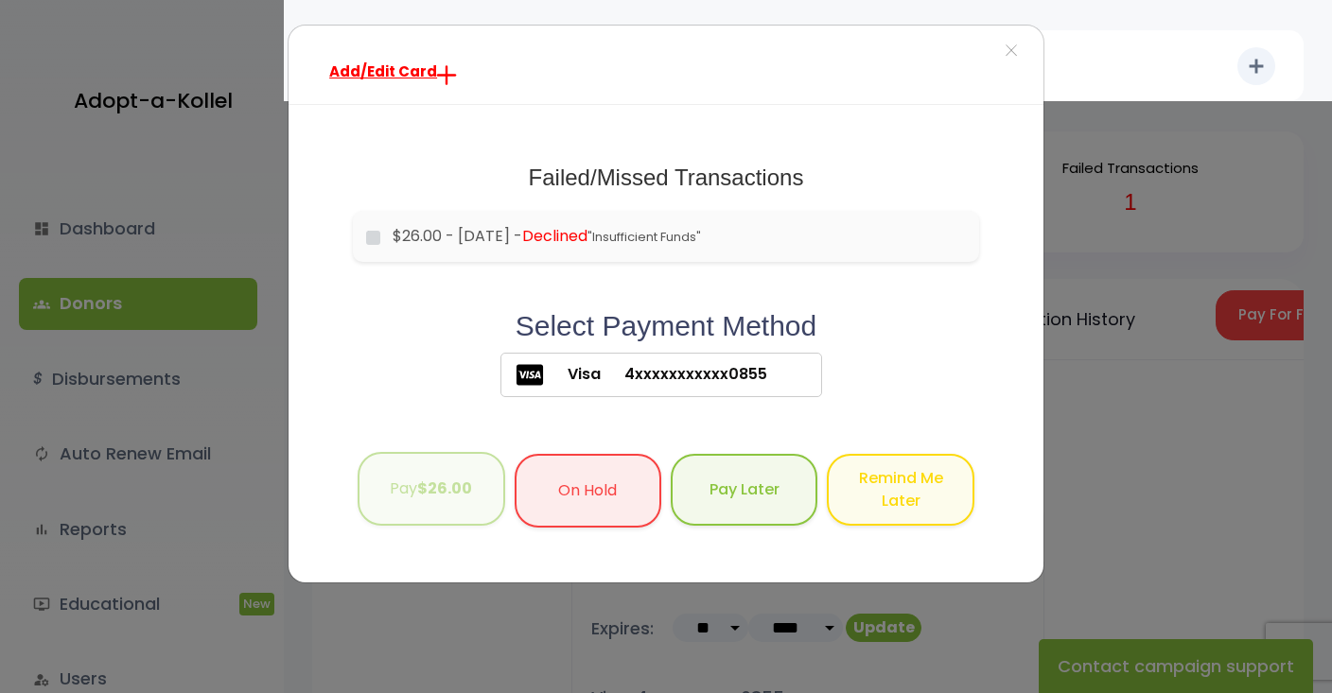
click at [488, 478] on button "Pay $26.00" at bounding box center [431, 489] width 147 height 75
